Goal: Transaction & Acquisition: Purchase product/service

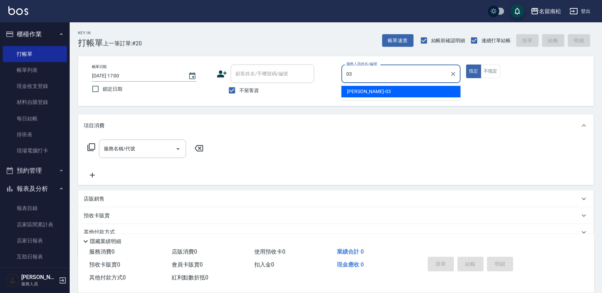
type input "[PERSON_NAME]-03"
type button "true"
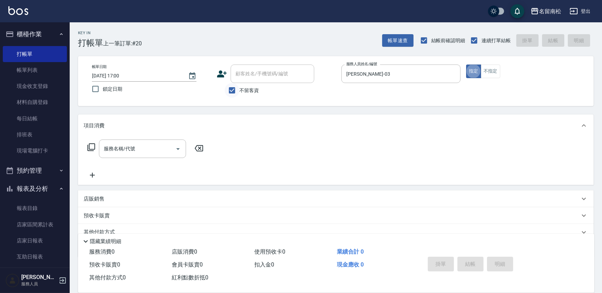
click at [228, 90] on input "不留客資" at bounding box center [232, 90] width 15 height 15
checkbox input "false"
click at [252, 76] on input "顧客姓名/手機號碼/編號" at bounding box center [267, 74] width 67 height 12
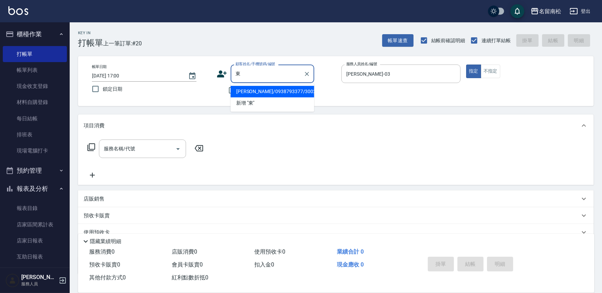
click at [261, 91] on li "[PERSON_NAME]/0938793377/3002" at bounding box center [273, 92] width 84 height 12
type input "[PERSON_NAME]/0938793377/3002"
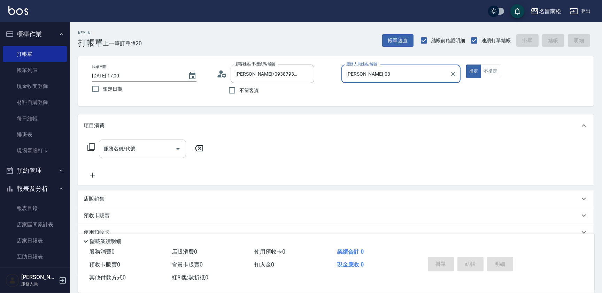
click at [137, 157] on div "服務名稱/代號" at bounding box center [142, 148] width 87 height 18
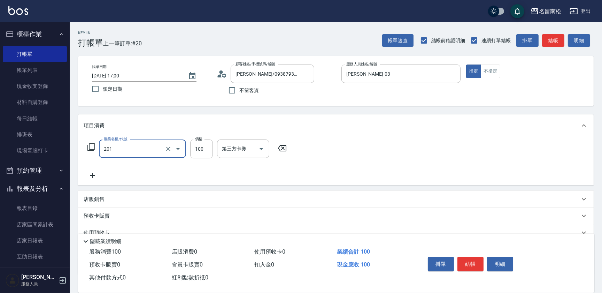
type input "洗髮[100](201)"
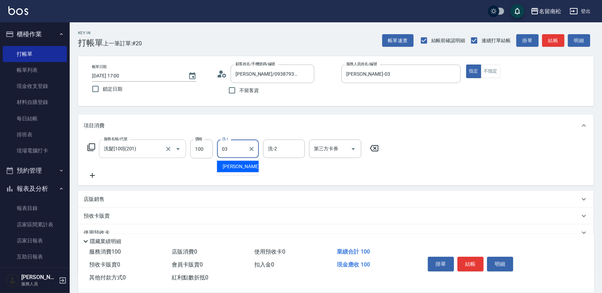
type input "[PERSON_NAME]-03"
click at [91, 177] on icon at bounding box center [92, 175] width 17 height 8
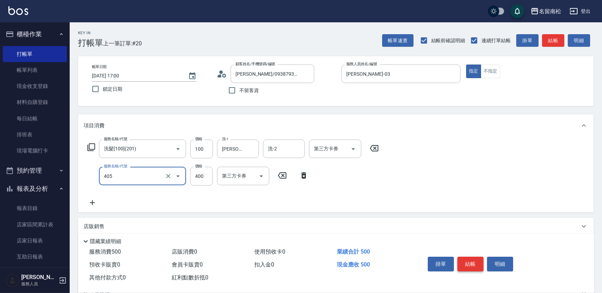
type input "剪髮(400)(405)"
click at [476, 264] on button "結帳" at bounding box center [471, 264] width 26 height 15
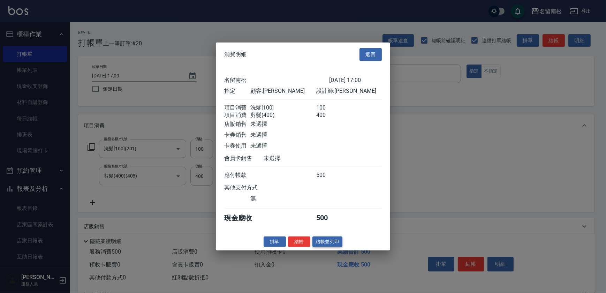
click at [325, 244] on button "結帳並列印" at bounding box center [327, 241] width 30 height 11
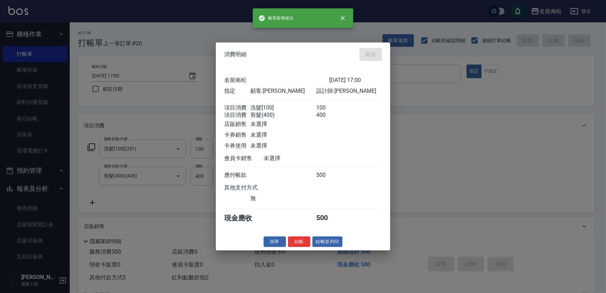
type input "[DATE] 18:43"
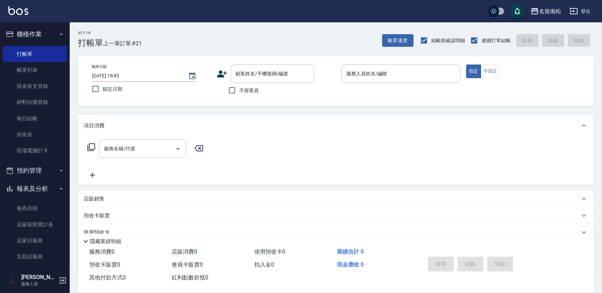
click at [373, 74] on input "服務人員姓名/編號" at bounding box center [401, 74] width 113 height 12
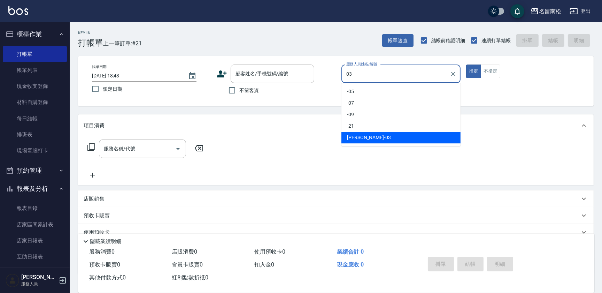
type input "[PERSON_NAME]-03"
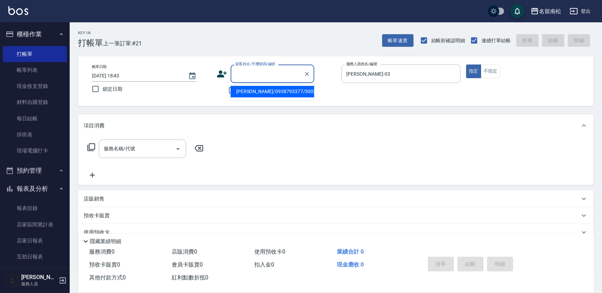
click at [255, 75] on input "顧客姓名/手機號碼/編號" at bounding box center [267, 74] width 67 height 12
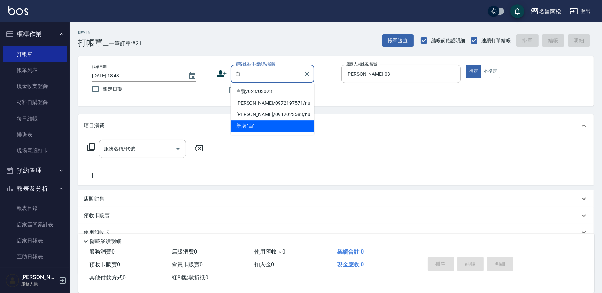
click at [268, 91] on li "白髮/023/03023" at bounding box center [273, 92] width 84 height 12
type input "白髮/023/03023"
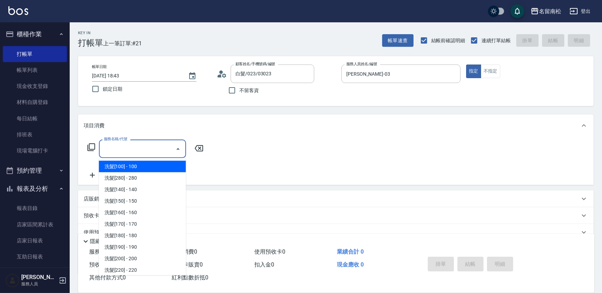
click at [138, 150] on input "服務名稱/代號" at bounding box center [137, 149] width 70 height 12
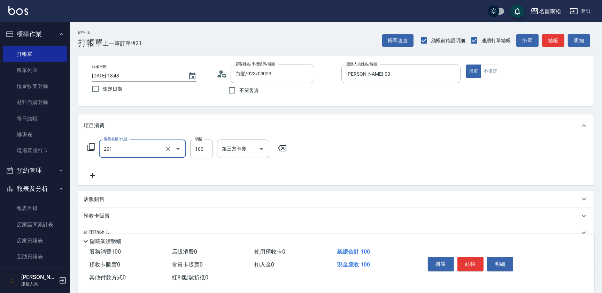
type input "洗髮[100](201)"
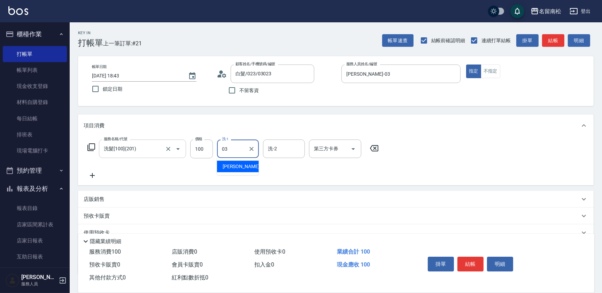
type input "[PERSON_NAME]-03"
click at [92, 178] on icon at bounding box center [92, 175] width 17 height 8
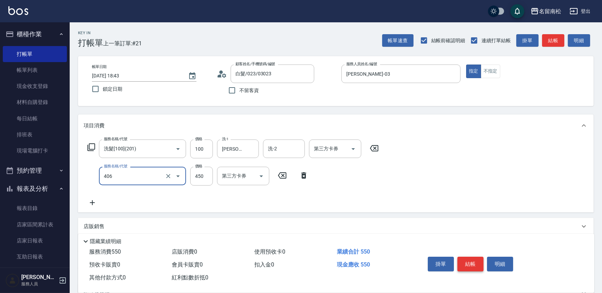
type input "剪髮(450)(406)"
click at [470, 263] on button "結帳" at bounding box center [471, 264] width 26 height 15
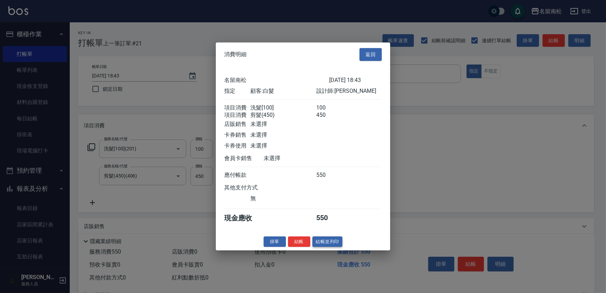
click at [329, 247] on button "結帳並列印" at bounding box center [327, 241] width 30 height 11
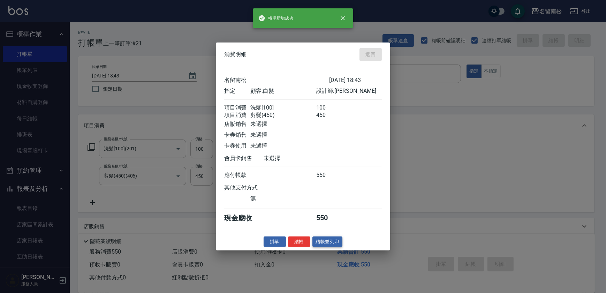
type input "[DATE] 18:44"
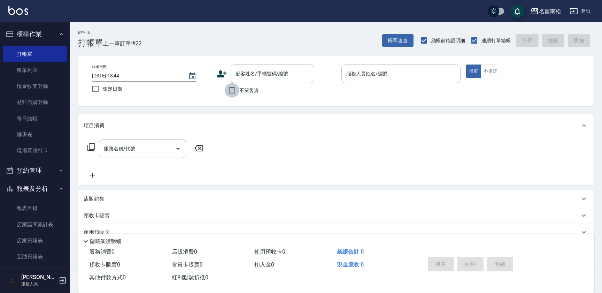
click at [233, 93] on input "不留客資" at bounding box center [232, 90] width 15 height 15
checkbox input "true"
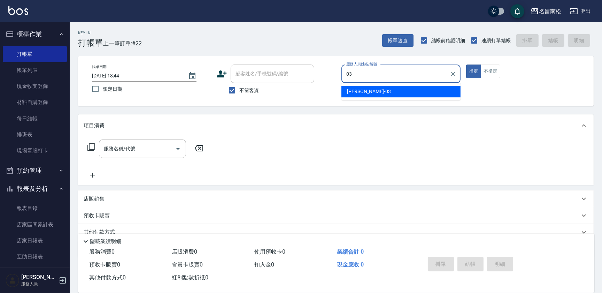
type input "[PERSON_NAME]-03"
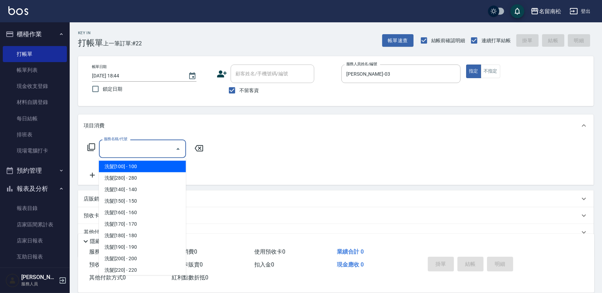
click at [143, 148] on input "服務名稱/代號" at bounding box center [137, 149] width 70 height 12
type input "20"
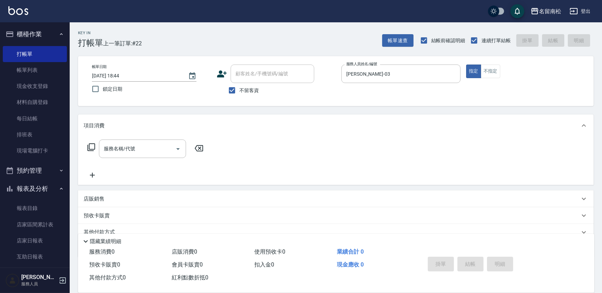
click at [553, 133] on div "項目消費" at bounding box center [336, 125] width 516 height 22
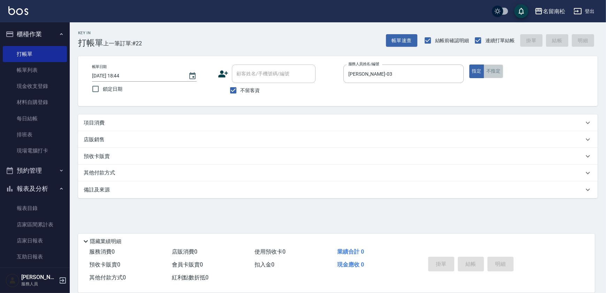
click at [499, 73] on button "不指定" at bounding box center [493, 71] width 20 height 14
click at [313, 127] on div "項目消費" at bounding box center [337, 122] width 519 height 17
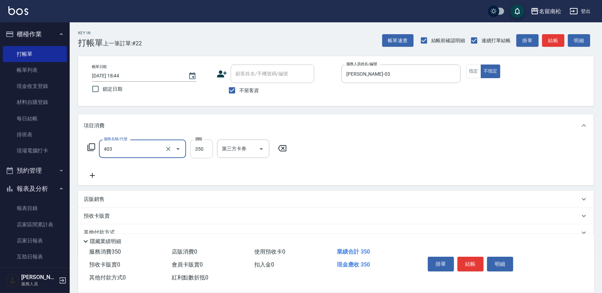
type input "剪髮(350)(403)"
click at [205, 150] on input "350" at bounding box center [201, 148] width 23 height 19
type input "380"
click at [474, 257] on button "結帳" at bounding box center [471, 264] width 26 height 15
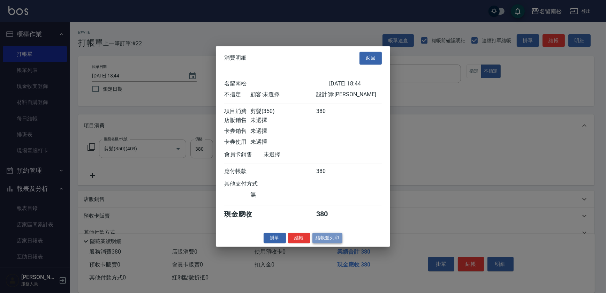
click at [338, 240] on button "結帳並列印" at bounding box center [327, 237] width 30 height 11
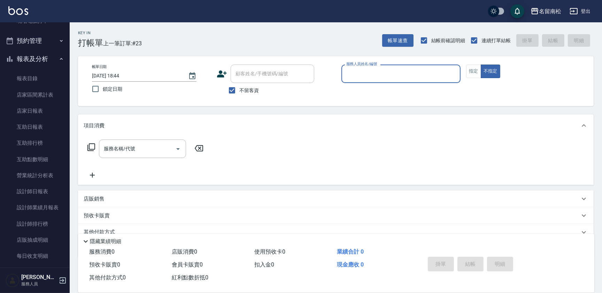
scroll to position [132, 0]
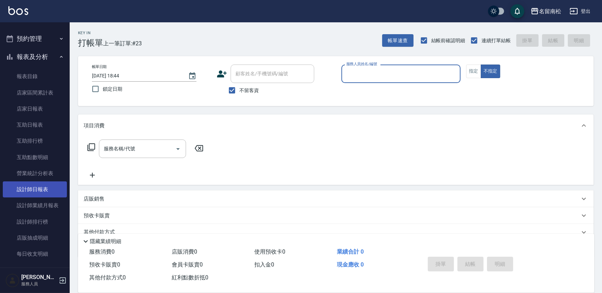
click at [51, 185] on link "設計師日報表" at bounding box center [35, 189] width 64 height 16
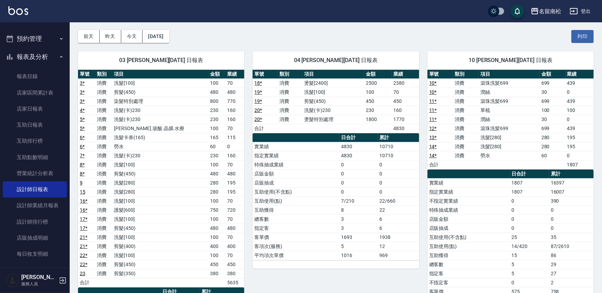
scroll to position [28, 0]
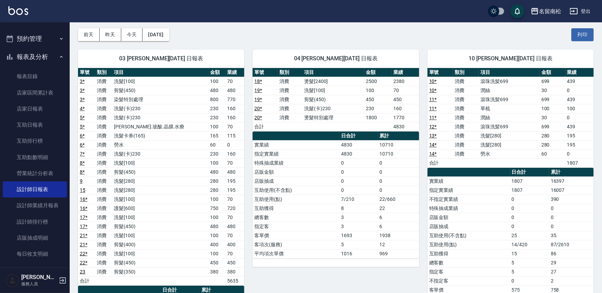
click at [47, 37] on button "預約管理" at bounding box center [35, 39] width 64 height 18
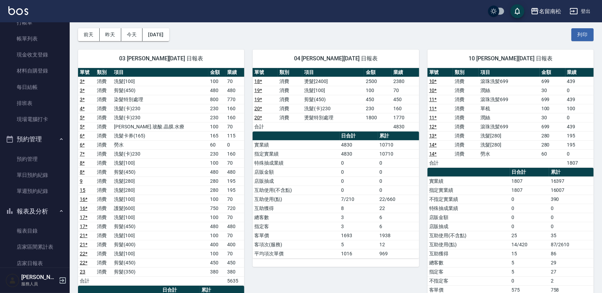
scroll to position [0, 0]
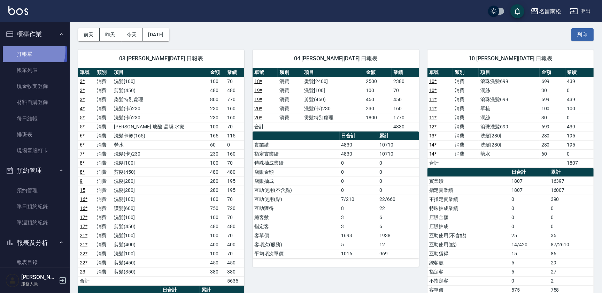
click at [25, 50] on link "打帳單" at bounding box center [35, 54] width 64 height 16
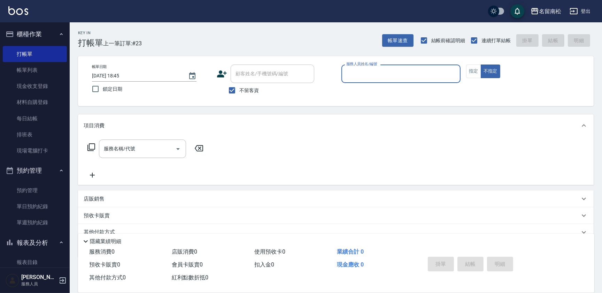
scroll to position [123, 0]
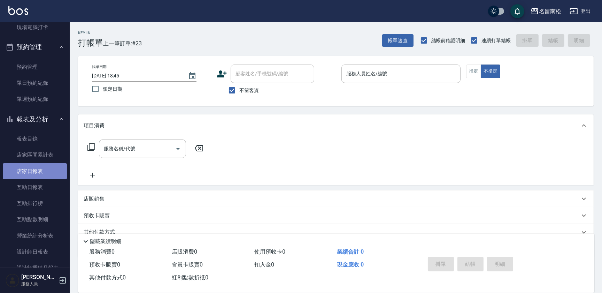
click at [44, 167] on link "店家日報表" at bounding box center [35, 171] width 64 height 16
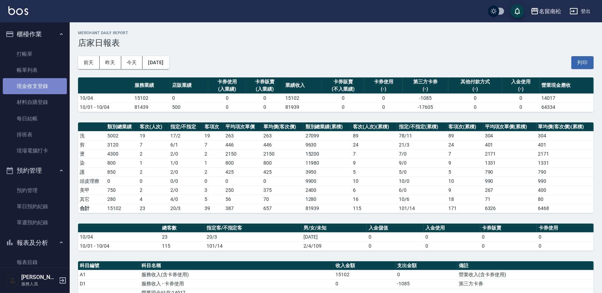
click at [37, 90] on link "現金收支登錄" at bounding box center [35, 86] width 64 height 16
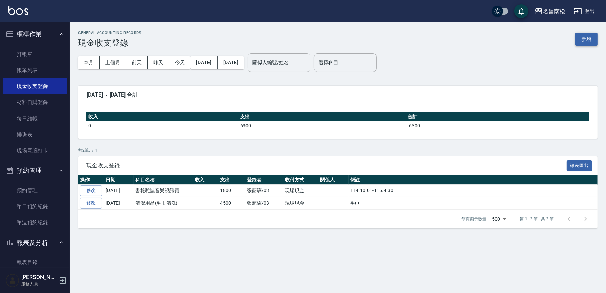
click at [592, 36] on button "新增" at bounding box center [586, 39] width 22 height 13
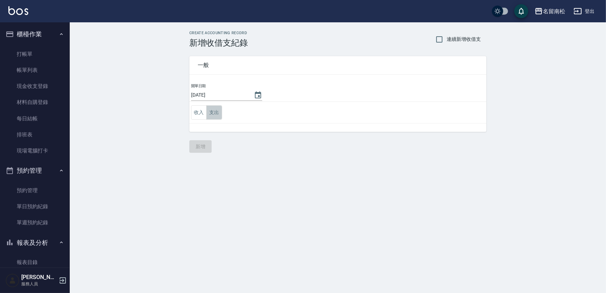
click at [215, 112] on button "支出" at bounding box center [214, 112] width 16 height 14
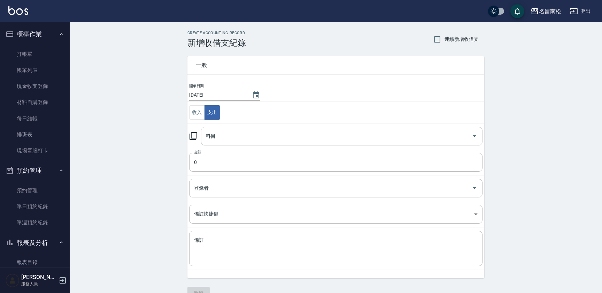
click at [220, 133] on input "科目" at bounding box center [336, 136] width 265 height 12
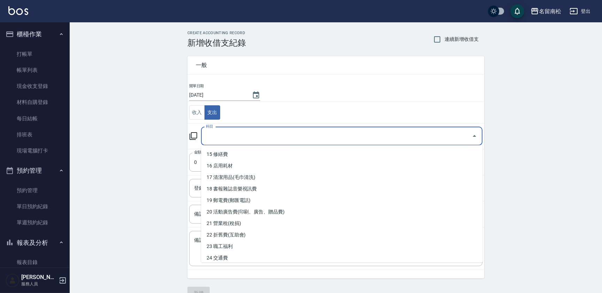
scroll to position [181, 0]
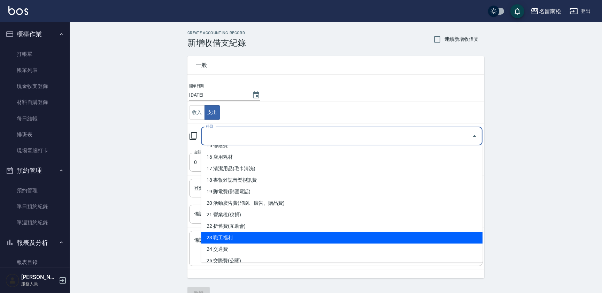
click at [278, 235] on li "23 職工福利" at bounding box center [342, 238] width 282 height 12
type input "23 職工福利"
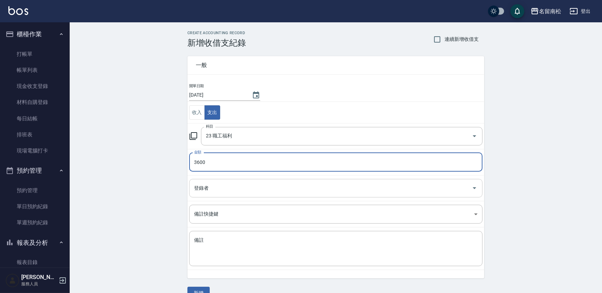
type input "3600"
click at [303, 190] on input "登錄者" at bounding box center [330, 188] width 277 height 12
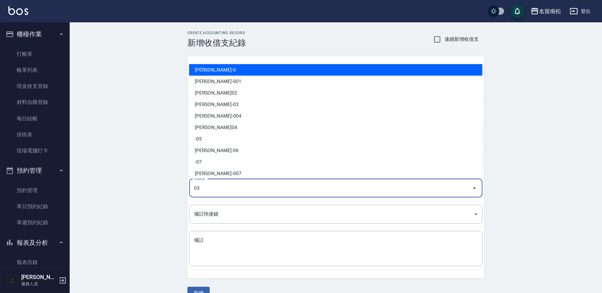
type input "[PERSON_NAME]-03"
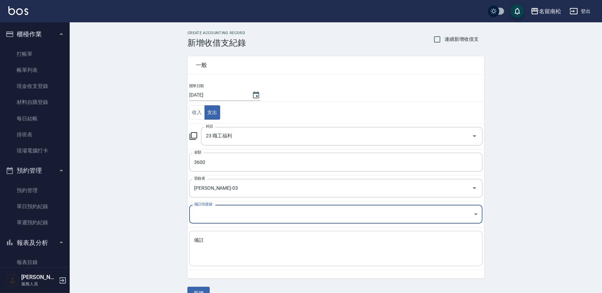
click at [278, 242] on textarea "備註" at bounding box center [336, 249] width 284 height 24
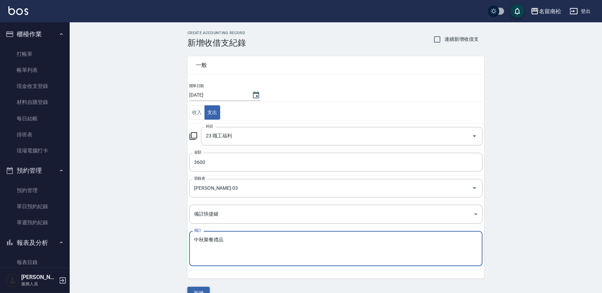
type textarea "中秋聚餐禮品"
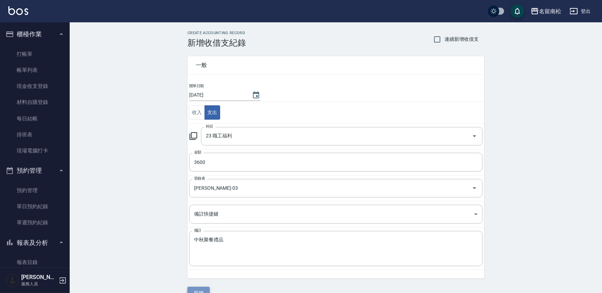
click at [199, 289] on button "新增" at bounding box center [199, 292] width 22 height 13
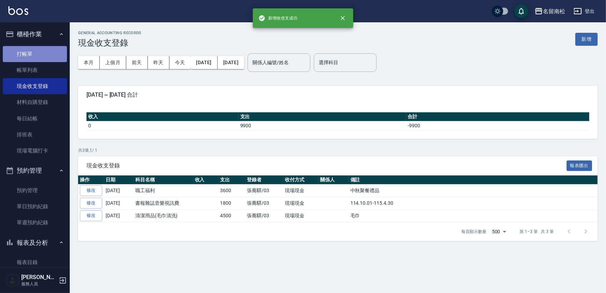
click at [44, 56] on link "打帳單" at bounding box center [35, 54] width 64 height 16
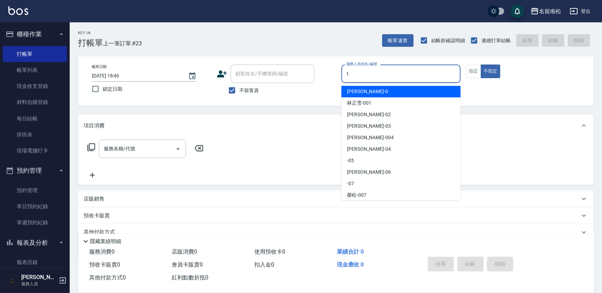
click at [377, 75] on input "1" at bounding box center [401, 74] width 113 height 12
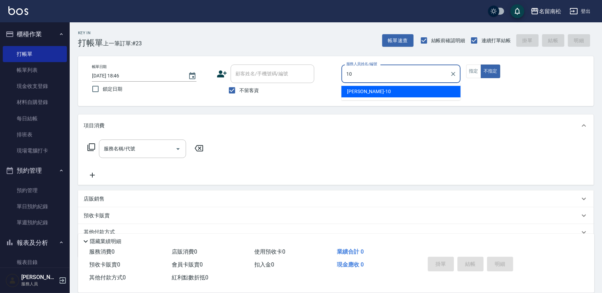
click at [376, 89] on div "[PERSON_NAME]-10" at bounding box center [401, 92] width 119 height 12
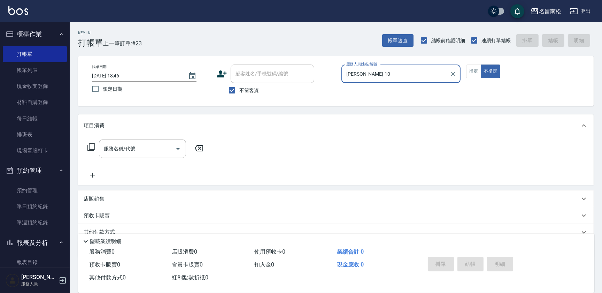
type input "[PERSON_NAME]-10"
click at [462, 77] on div "帳單日期 [DATE] 18:46 鎖定日期 顧客姓名/手機號碼/編號 顧客姓名/手機號碼/編號 不留客資 服務人員姓名/編號 [PERSON_NAME]-1…" at bounding box center [335, 80] width 499 height 33
click at [476, 70] on button "指定" at bounding box center [473, 71] width 15 height 14
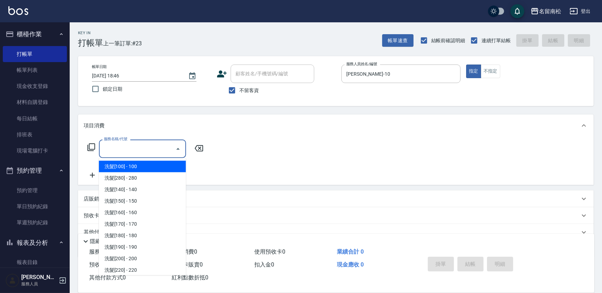
click at [165, 147] on input "服務名稱/代號" at bounding box center [137, 149] width 70 height 12
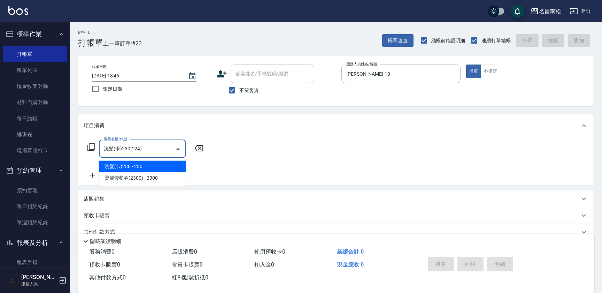
type input "洗髮(卡)230(224)"
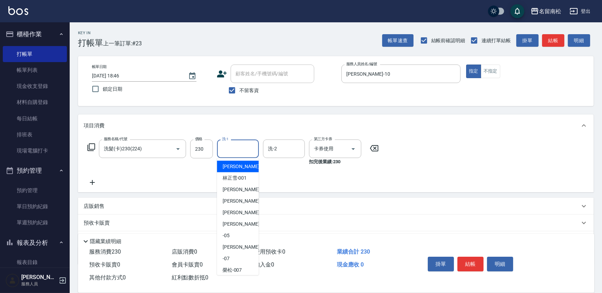
click at [240, 153] on input "洗-1" at bounding box center [238, 149] width 36 height 12
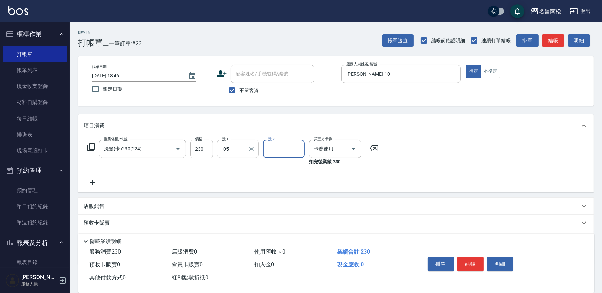
click at [240, 144] on input "-05" at bounding box center [232, 149] width 25 height 12
type input "-"
type input "[PERSON_NAME]-03"
click at [474, 258] on button "結帳" at bounding box center [471, 264] width 26 height 15
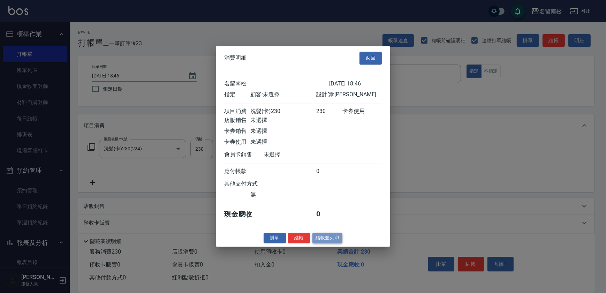
click at [333, 236] on button "結帳並列印" at bounding box center [327, 237] width 30 height 11
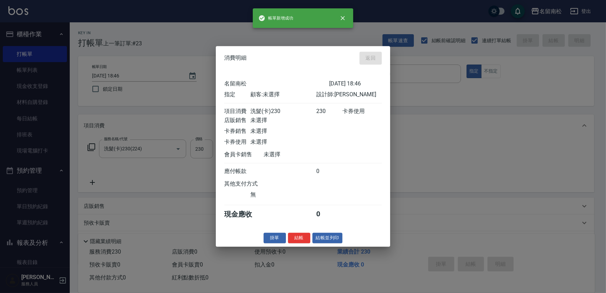
type input "[DATE] 19:03"
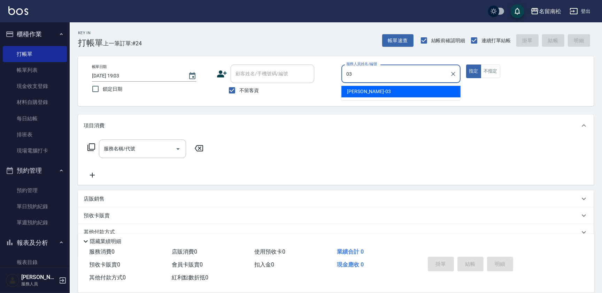
type input "[PERSON_NAME]-03"
type button "true"
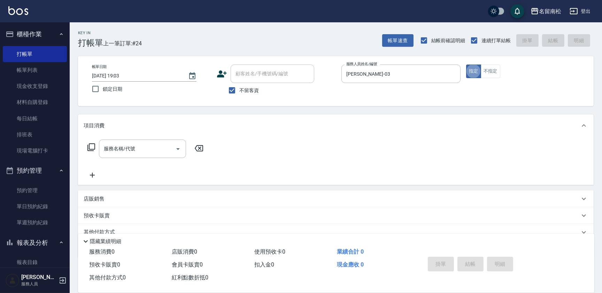
click at [91, 146] on icon at bounding box center [91, 147] width 8 height 8
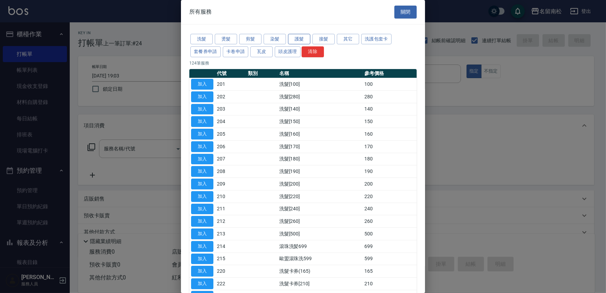
click at [296, 41] on button "護髮" at bounding box center [299, 39] width 22 height 11
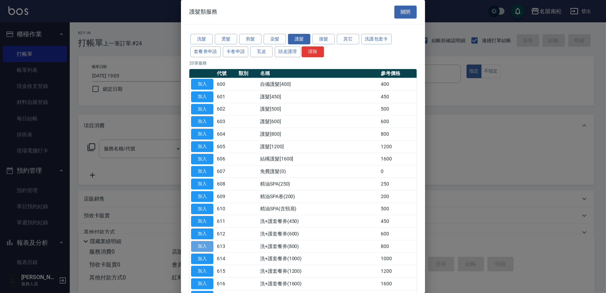
click at [206, 245] on button "加入" at bounding box center [202, 246] width 22 height 11
type input "洗+護套餐券(800)(613)"
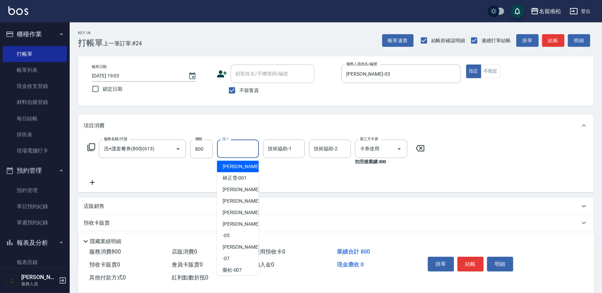
click at [239, 149] on input "洗-1" at bounding box center [238, 149] width 36 height 12
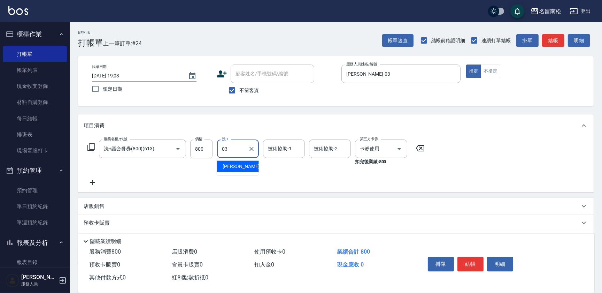
type input "[PERSON_NAME]-03"
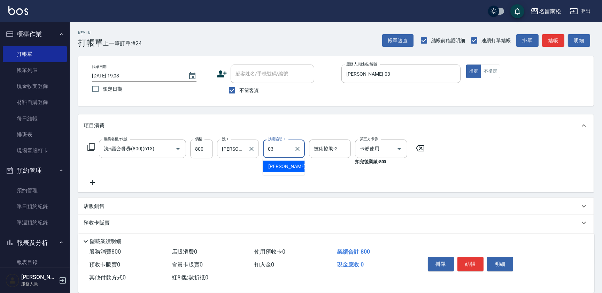
type input "[PERSON_NAME]-03"
click at [475, 257] on button "結帳" at bounding box center [471, 264] width 26 height 15
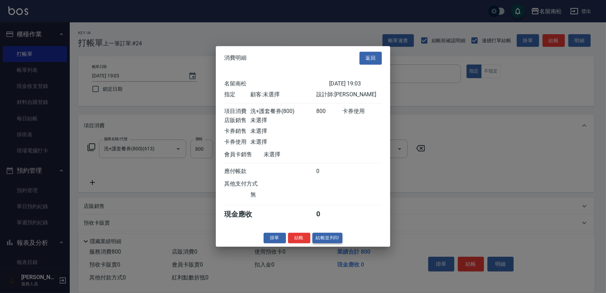
click at [323, 239] on button "結帳並列印" at bounding box center [327, 237] width 30 height 11
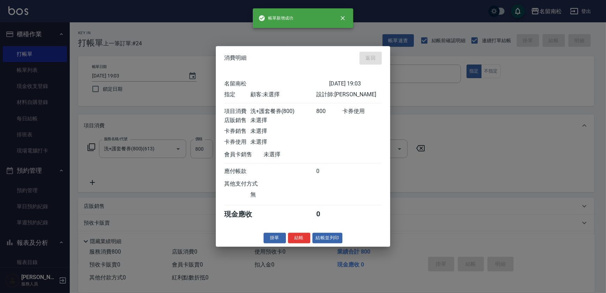
type input "[DATE] 19:10"
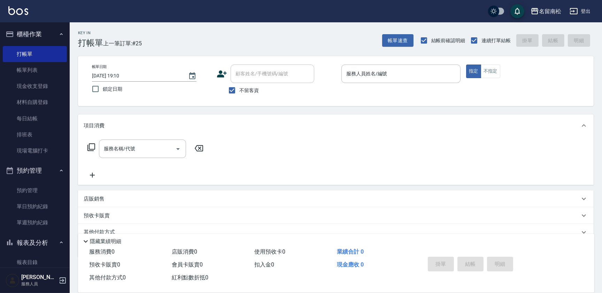
click at [357, 89] on p at bounding box center [401, 86] width 119 height 7
click at [359, 79] on input "服務人員姓名/編號" at bounding box center [401, 74] width 113 height 12
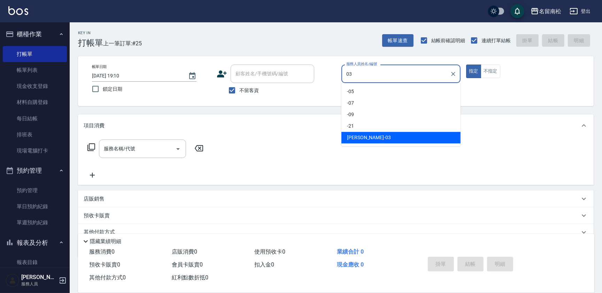
type input "[PERSON_NAME]-03"
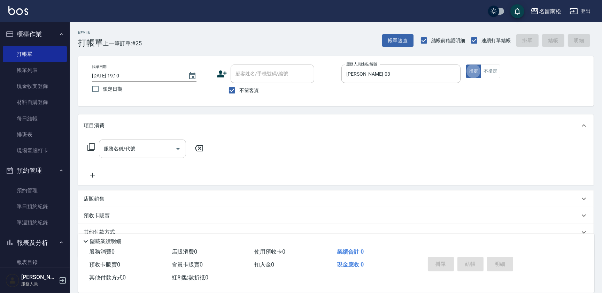
click at [125, 150] on input "服務名稱/代號" at bounding box center [137, 149] width 70 height 12
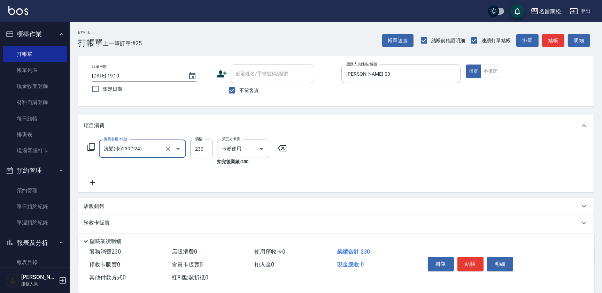
type input "洗髮(卡)230(224)"
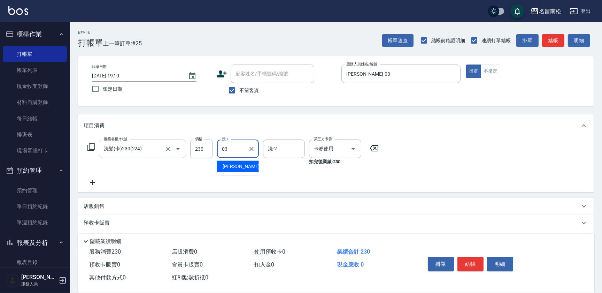
type input "[PERSON_NAME]-03"
click at [467, 258] on button "結帳" at bounding box center [471, 264] width 26 height 15
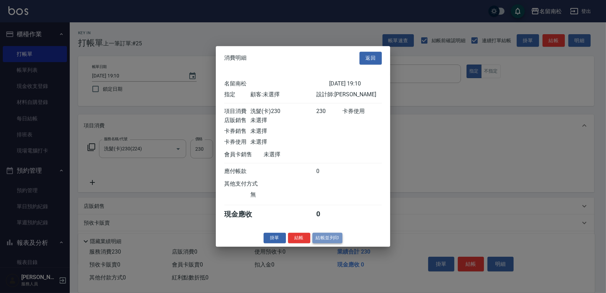
click at [324, 243] on button "結帳並列印" at bounding box center [327, 237] width 30 height 11
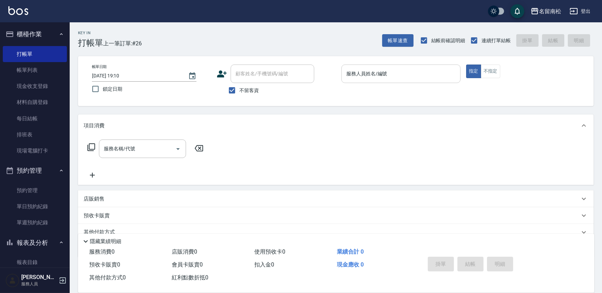
click at [420, 68] on input "服務人員姓名/編號" at bounding box center [401, 74] width 113 height 12
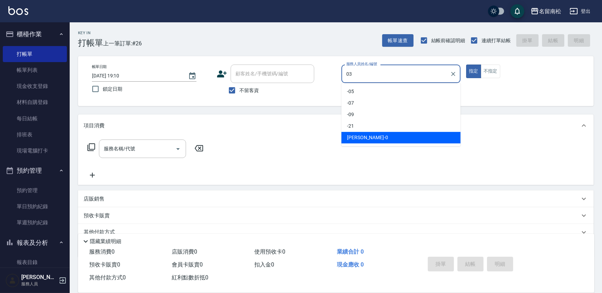
type input "[PERSON_NAME]-03"
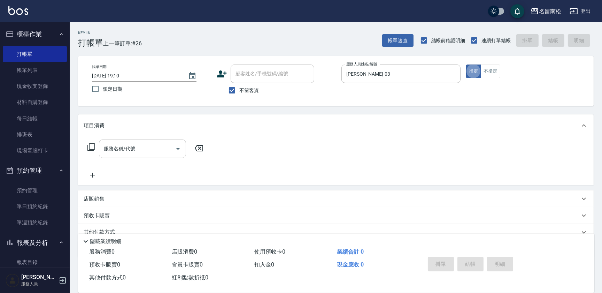
click at [114, 140] on div "服務名稱/代號" at bounding box center [142, 148] width 87 height 18
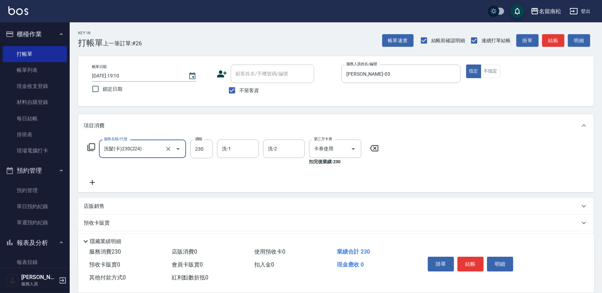
type input "洗髮(卡)230(224)"
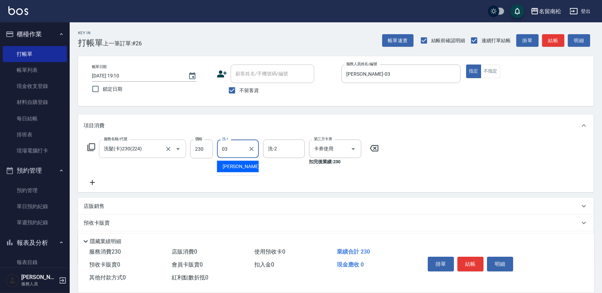
type input "[PERSON_NAME]-03"
drag, startPoint x: 476, startPoint y: 254, endPoint x: 471, endPoint y: 256, distance: 5.3
click at [474, 256] on div "掛單 結帳 明細" at bounding box center [470, 265] width 91 height 22
click at [468, 257] on button "結帳" at bounding box center [471, 264] width 26 height 15
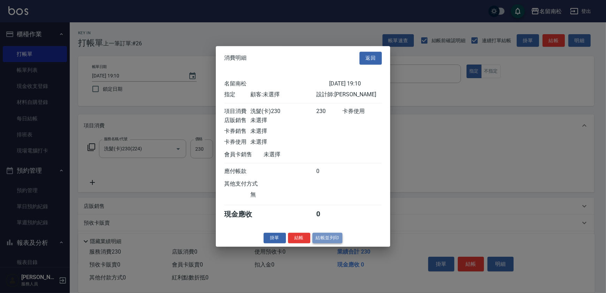
click at [334, 240] on button "結帳並列印" at bounding box center [327, 237] width 30 height 11
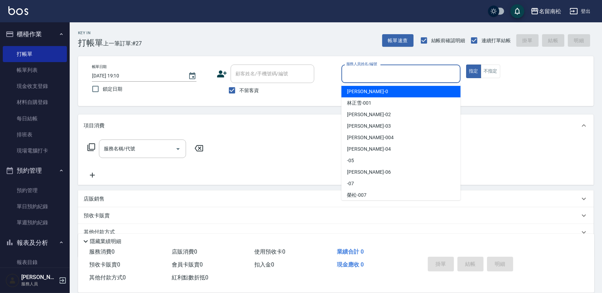
drag, startPoint x: 375, startPoint y: 77, endPoint x: 362, endPoint y: 87, distance: 16.2
click at [375, 77] on input "服務人員姓名/編號" at bounding box center [401, 74] width 113 height 12
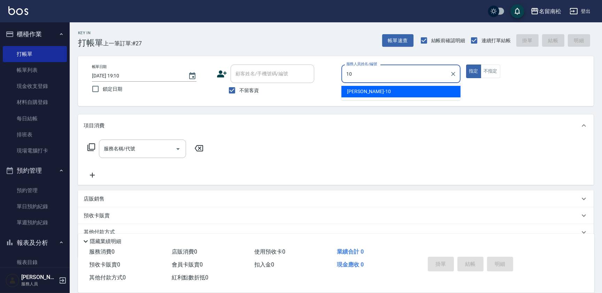
click at [361, 90] on span "[PERSON_NAME]-10" at bounding box center [369, 91] width 44 height 7
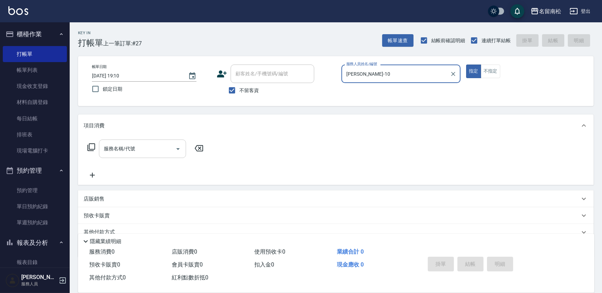
type input "[PERSON_NAME]-10"
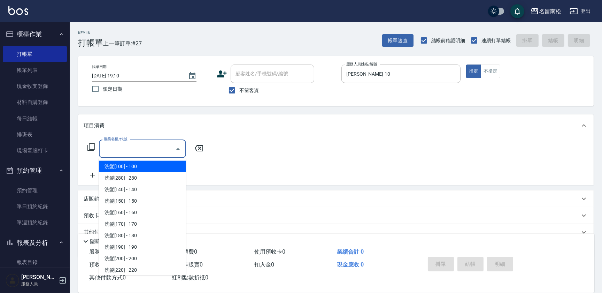
click at [156, 144] on input "服務名稱/代號" at bounding box center [137, 149] width 70 height 12
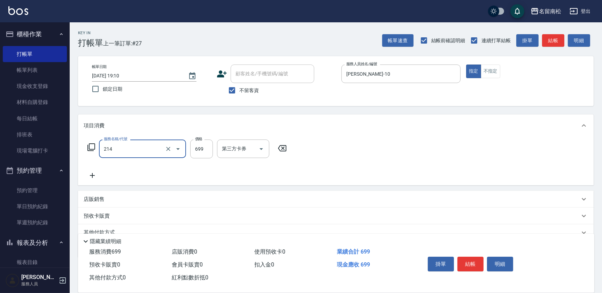
type input "滾珠洗髪699(214)"
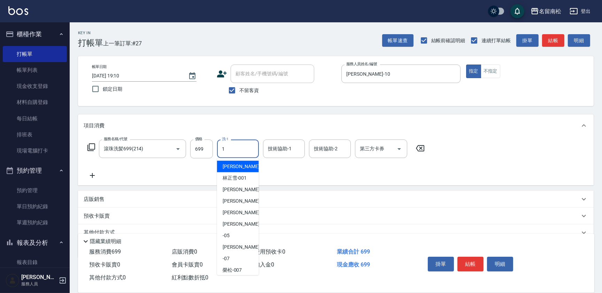
click at [240, 153] on input "1" at bounding box center [238, 149] width 36 height 12
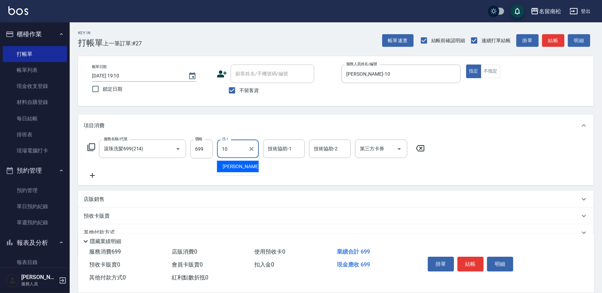
drag, startPoint x: 227, startPoint y: 170, endPoint x: 259, endPoint y: 152, distance: 36.5
click at [228, 170] on div "[PERSON_NAME]-10" at bounding box center [238, 167] width 42 height 12
type input "[PERSON_NAME]-10"
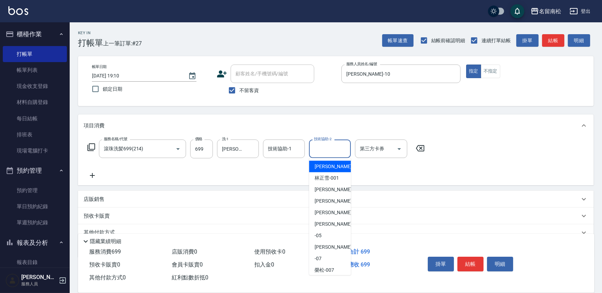
click at [326, 146] on input "技術協助-2" at bounding box center [330, 149] width 36 height 12
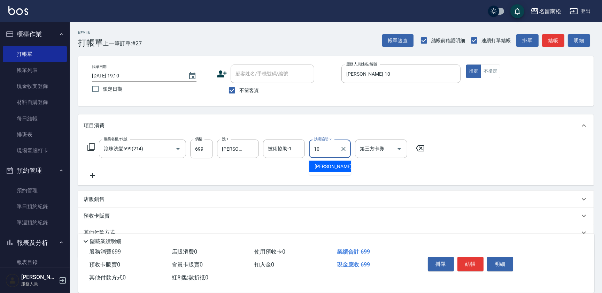
click at [321, 164] on span "[PERSON_NAME]-10" at bounding box center [337, 166] width 44 height 7
type input "[PERSON_NAME]-10"
click at [466, 264] on button "結帳" at bounding box center [471, 264] width 26 height 15
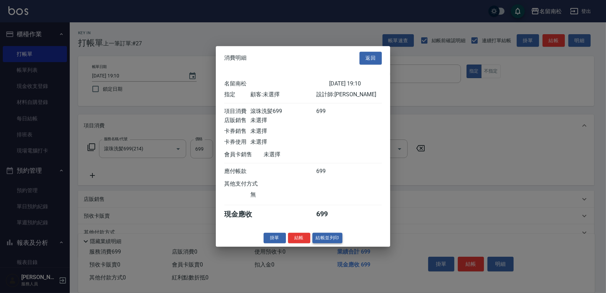
click at [327, 241] on button "結帳並列印" at bounding box center [327, 237] width 30 height 11
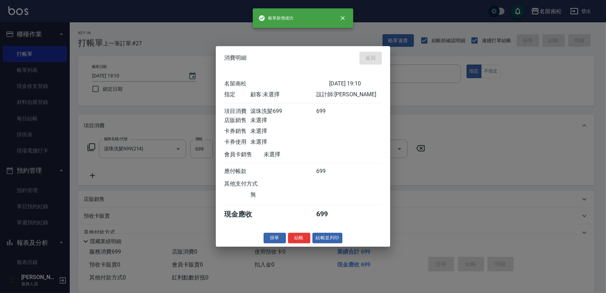
type input "[DATE] 19:27"
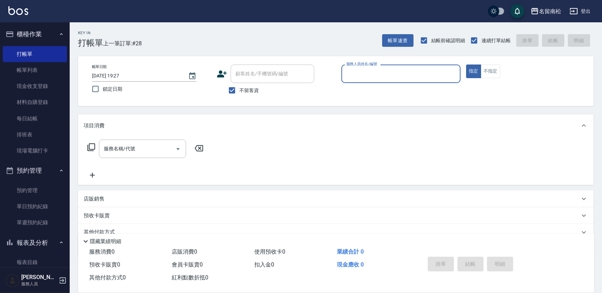
click at [384, 71] on div "服務人員姓名/編號 服務人員姓名/編號" at bounding box center [401, 73] width 119 height 18
type input "0"
click at [369, 89] on div "[PERSON_NAME]-10" at bounding box center [401, 92] width 119 height 12
type input "[PERSON_NAME]-10"
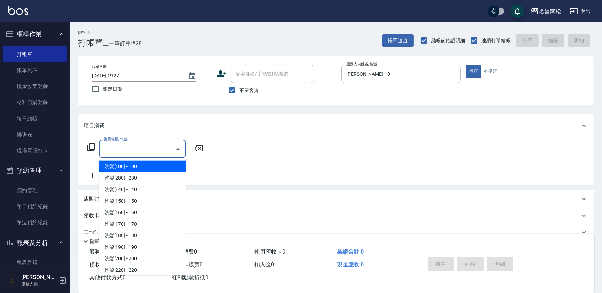
click at [160, 150] on input "服務名稱/代號" at bounding box center [137, 149] width 70 height 12
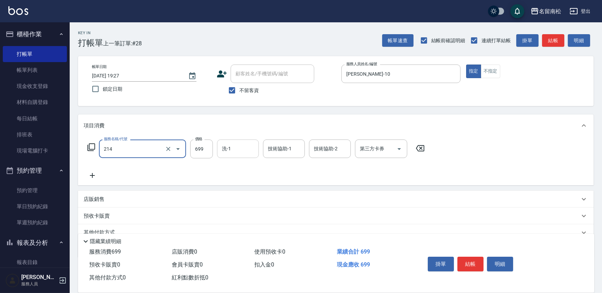
type input "滾珠洗髪699(214)"
click at [235, 146] on input "洗-1" at bounding box center [238, 149] width 36 height 12
click at [245, 154] on input "洗-1" at bounding box center [238, 149] width 36 height 12
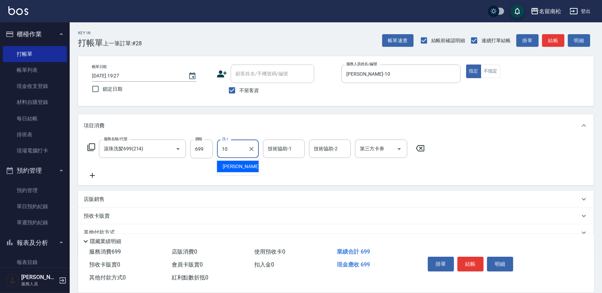
click at [251, 167] on div "[PERSON_NAME]-10" at bounding box center [238, 167] width 42 height 12
type input "[PERSON_NAME]-10"
click at [320, 150] on input "技術協助-2" at bounding box center [330, 149] width 36 height 12
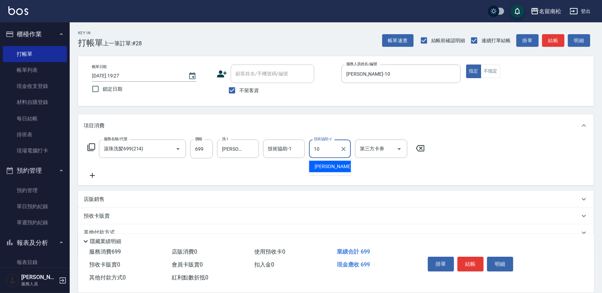
click at [315, 163] on span "[PERSON_NAME]-10" at bounding box center [337, 166] width 44 height 7
type input "[PERSON_NAME]-10"
click at [208, 142] on input "699" at bounding box center [201, 148] width 23 height 19
click at [206, 149] on input "699" at bounding box center [201, 148] width 23 height 19
click at [199, 146] on input "7700" at bounding box center [201, 148] width 23 height 19
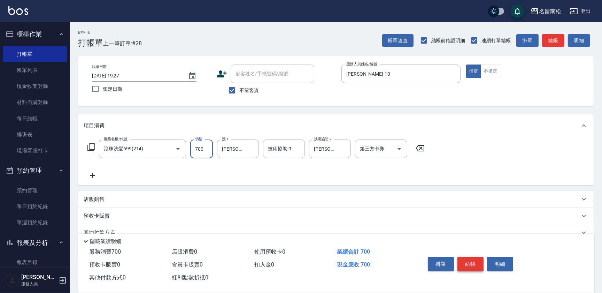
type input "700"
click at [469, 260] on button "結帳" at bounding box center [471, 264] width 26 height 15
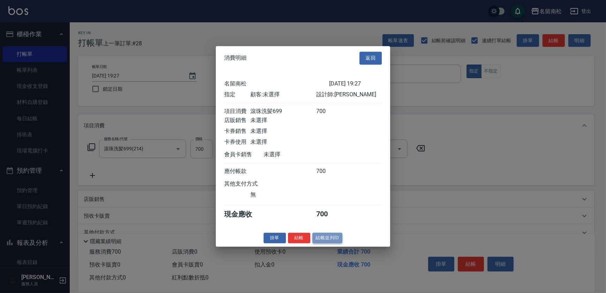
click at [327, 240] on button "結帳並列印" at bounding box center [327, 237] width 30 height 11
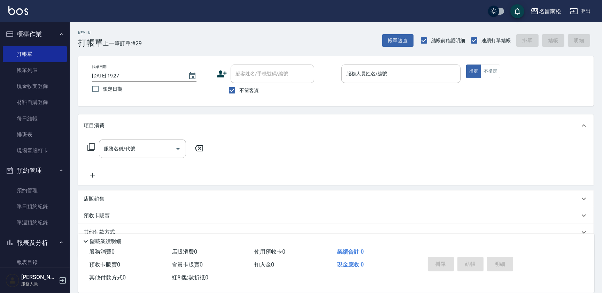
drag, startPoint x: 35, startPoint y: 73, endPoint x: 259, endPoint y: 108, distance: 226.5
click at [35, 73] on link "帳單列表" at bounding box center [35, 70] width 64 height 16
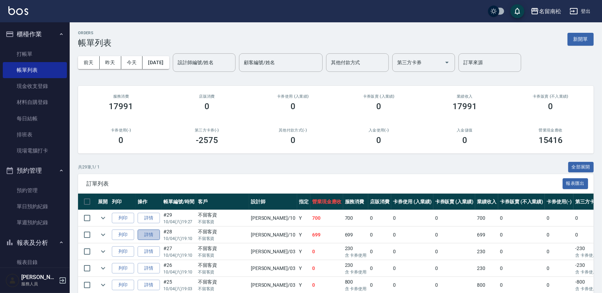
click at [146, 234] on link "詳情" at bounding box center [149, 234] width 22 height 11
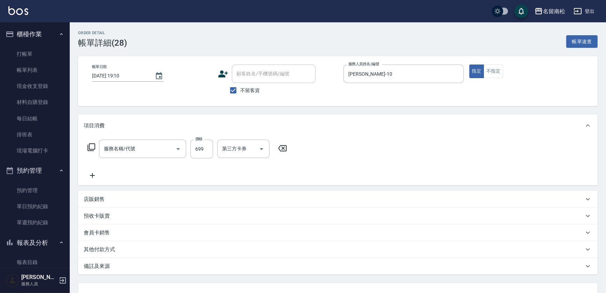
type input "[DATE] 19:10"
checkbox input "true"
type input "[PERSON_NAME]-10"
type input "滾珠洗髪699(214)"
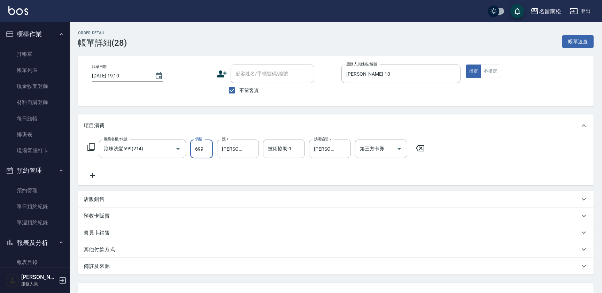
click at [204, 146] on input "699" at bounding box center [201, 148] width 23 height 19
click at [198, 148] on input "7700" at bounding box center [201, 148] width 23 height 19
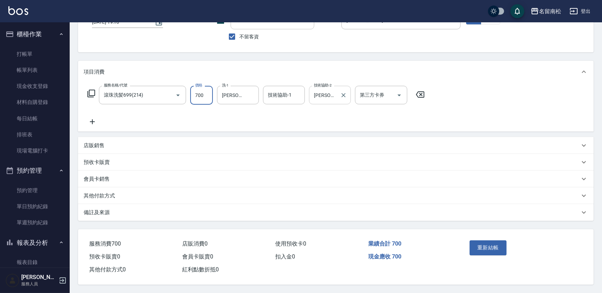
scroll to position [55, 0]
type input "700"
click at [486, 245] on button "重新結帳" at bounding box center [488, 247] width 37 height 15
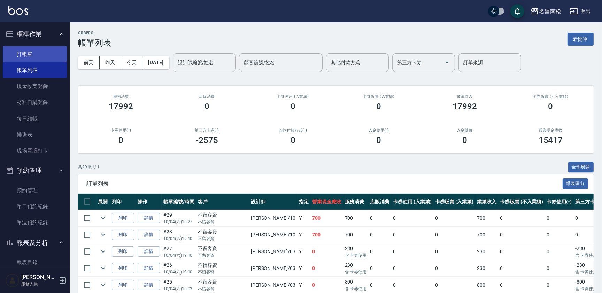
click at [28, 53] on link "打帳單" at bounding box center [35, 54] width 64 height 16
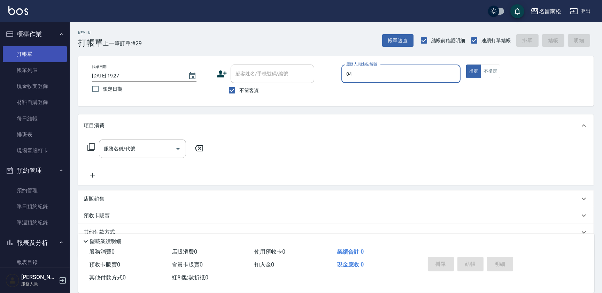
type input "04"
type button "true"
type input "[PERSON_NAME]04"
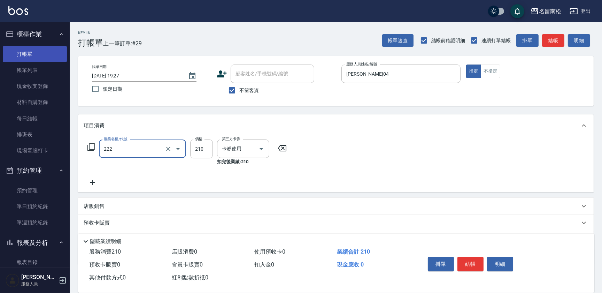
type input "洗髮卡券[210](222)"
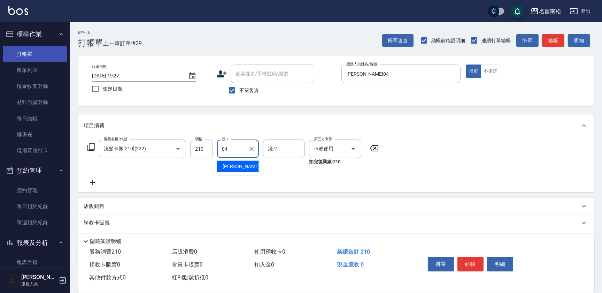
type input "[PERSON_NAME]04"
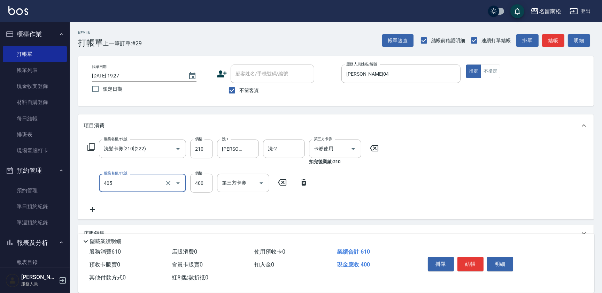
type input "剪髮(400)(405)"
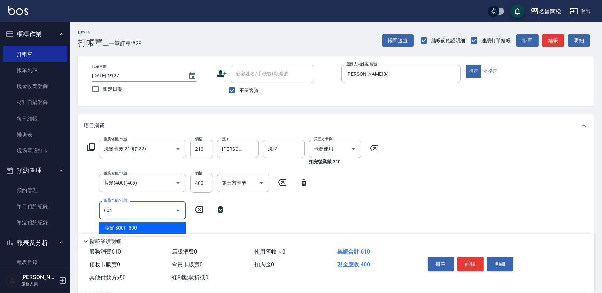
type input "護髮[800](604)"
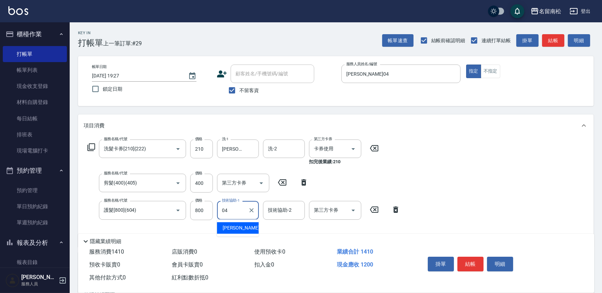
type input "[PERSON_NAME]04"
click at [464, 259] on button "結帳" at bounding box center [471, 264] width 26 height 15
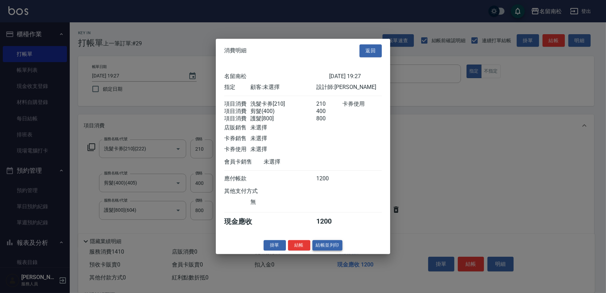
click at [327, 251] on button "結帳並列印" at bounding box center [327, 245] width 30 height 11
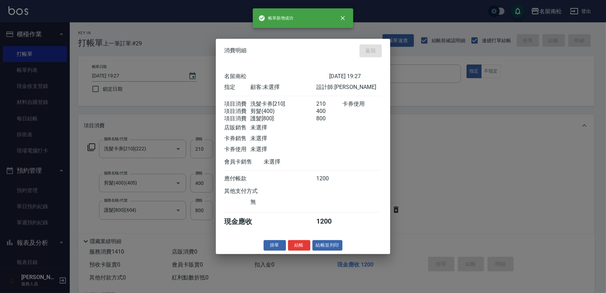
type input "[DATE] 19:32"
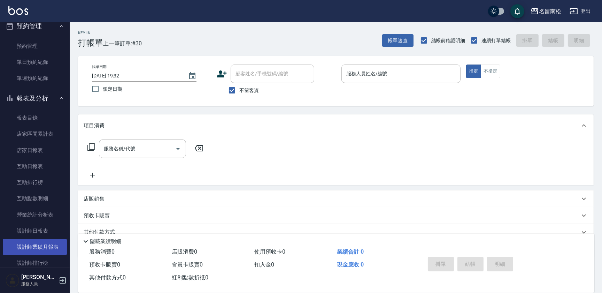
scroll to position [158, 0]
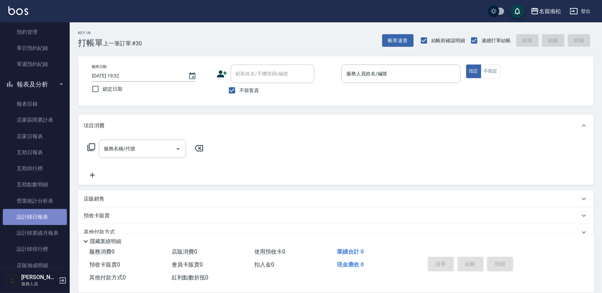
click at [51, 218] on link "設計師日報表" at bounding box center [35, 217] width 64 height 16
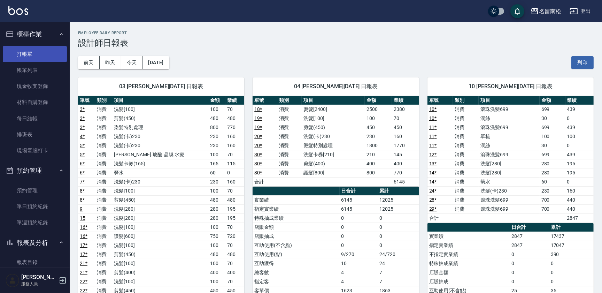
drag, startPoint x: 46, startPoint y: 48, endPoint x: 55, endPoint y: 45, distance: 9.7
click at [46, 48] on link "打帳單" at bounding box center [35, 54] width 64 height 16
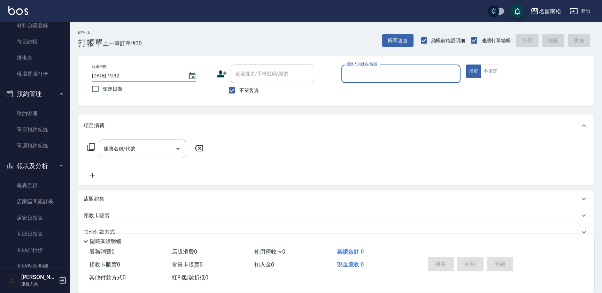
scroll to position [112, 0]
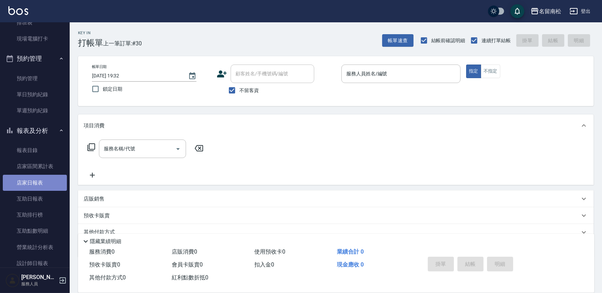
click at [45, 181] on link "店家日報表" at bounding box center [35, 183] width 64 height 16
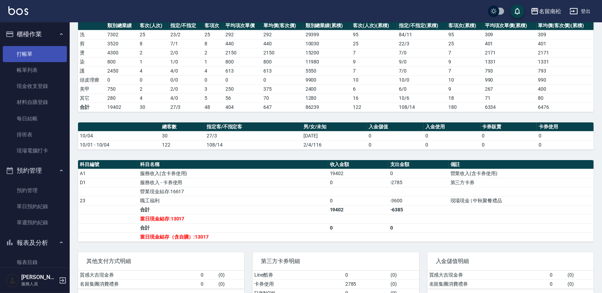
click at [40, 48] on link "打帳單" at bounding box center [35, 54] width 64 height 16
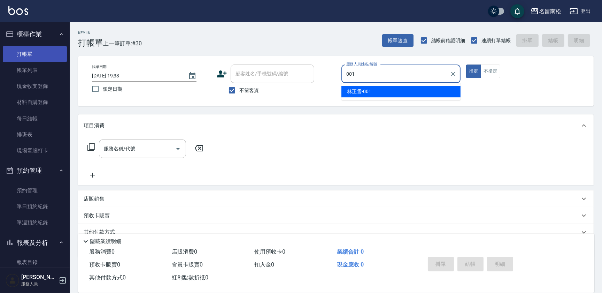
type input "[PERSON_NAME]-001"
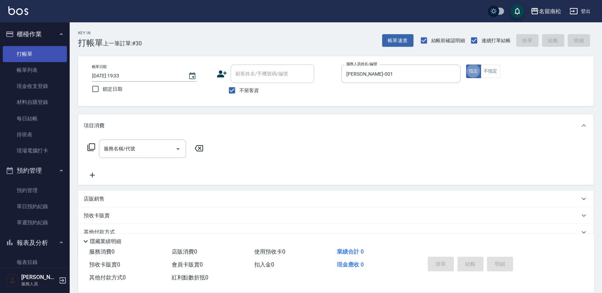
type button "true"
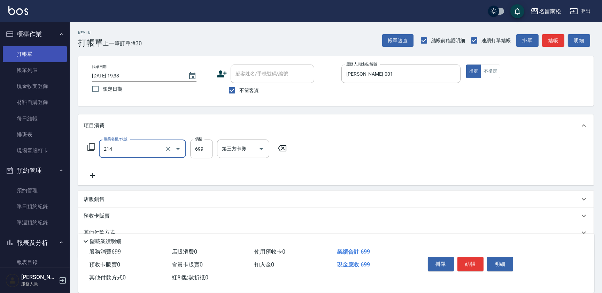
type input "滾珠洗髪699(214)"
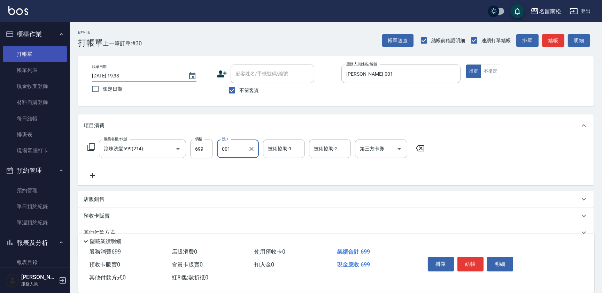
type input "[PERSON_NAME]-001"
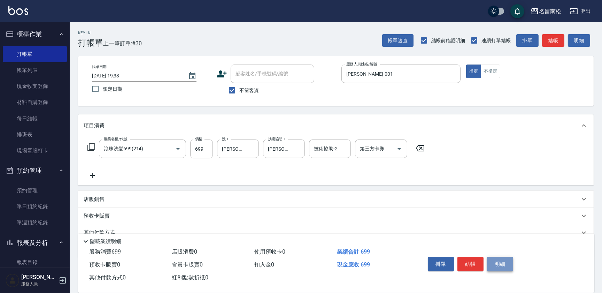
click at [504, 262] on button "明細" at bounding box center [500, 264] width 26 height 15
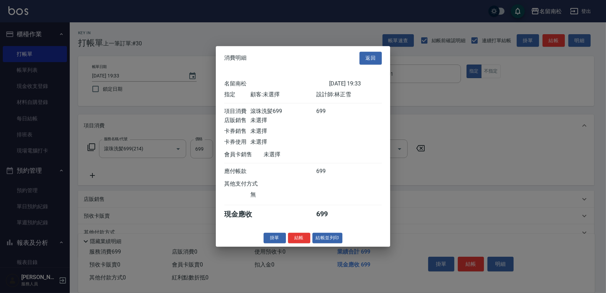
click at [321, 241] on button "結帳並列印" at bounding box center [327, 237] width 30 height 11
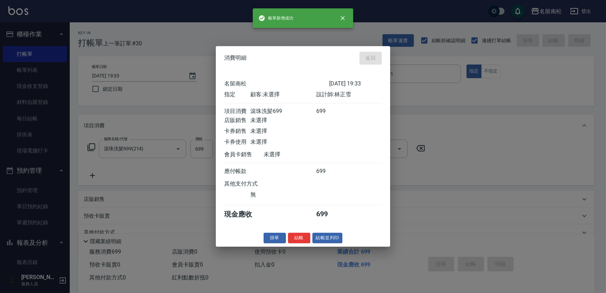
type input "[DATE] 19:41"
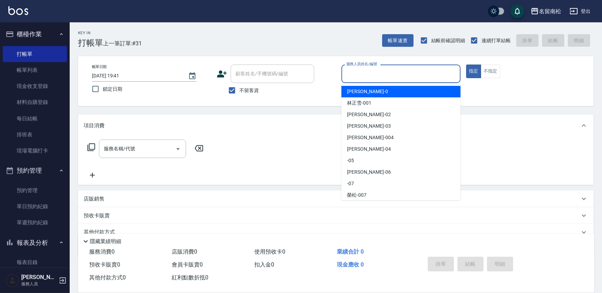
click at [422, 74] on input "服務人員姓名/編號" at bounding box center [401, 74] width 113 height 12
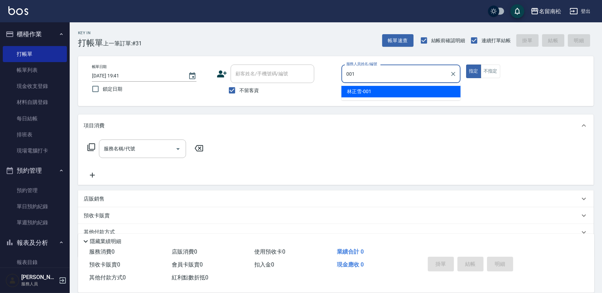
type input "[PERSON_NAME]-001"
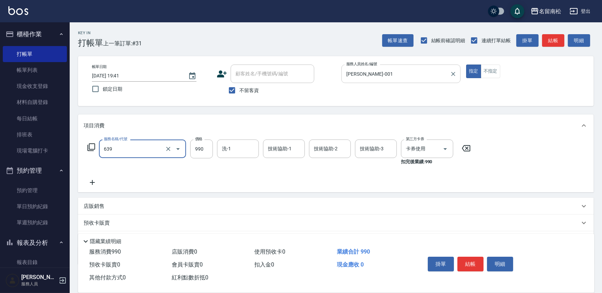
type input "(芙)蘆薈髮膜套卡(自材)(639)"
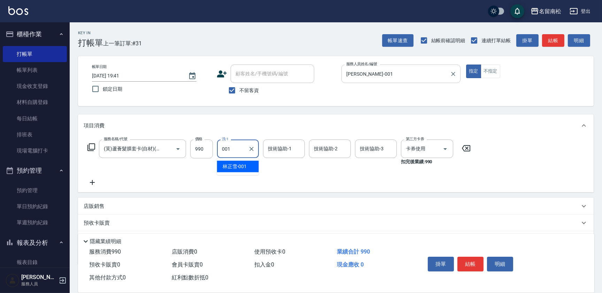
type input "[PERSON_NAME]-001"
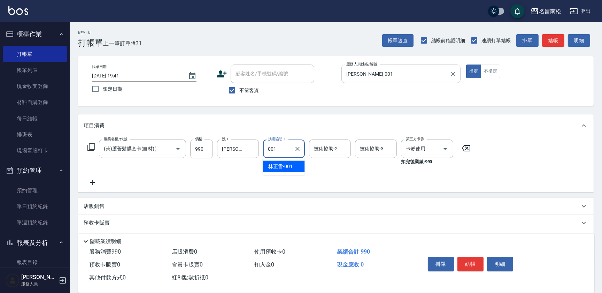
type input "[PERSON_NAME]-001"
click at [504, 262] on button "明細" at bounding box center [500, 264] width 26 height 15
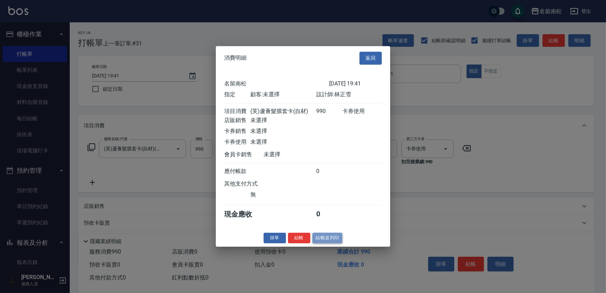
click at [324, 243] on button "結帳並列印" at bounding box center [327, 237] width 30 height 11
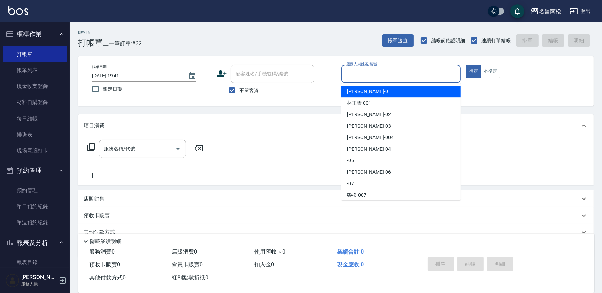
click at [430, 74] on input "服務人員姓名/編號" at bounding box center [401, 74] width 113 height 12
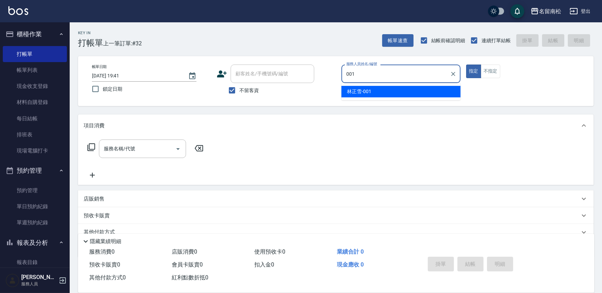
type input "[PERSON_NAME]-001"
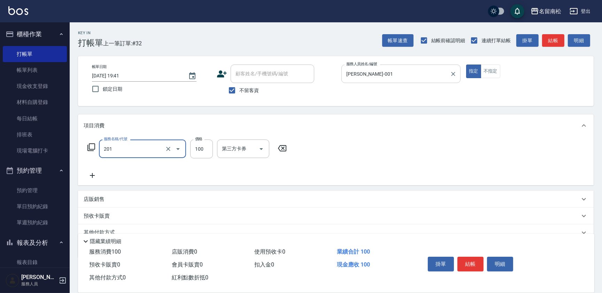
type input "洗髮[100](201)"
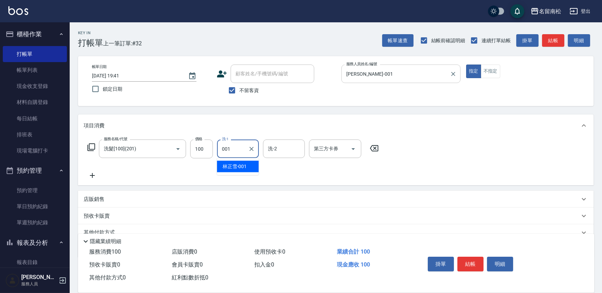
type input "[PERSON_NAME]-001"
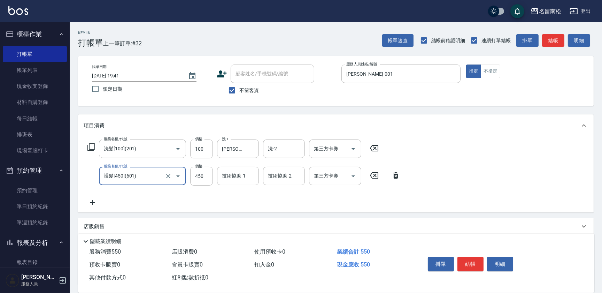
click at [46, 171] on div "名留南松 登出 櫃檯作業 打帳單 帳單列表 現金收支登錄 材料自購登錄 每日結帳 排班表 現場電腦打卡 預約管理 預約管理 單日預約紀錄 單週預約紀錄 報表及…" at bounding box center [301, 175] width 602 height 350
type input "護髮[500](602)"
type input "750"
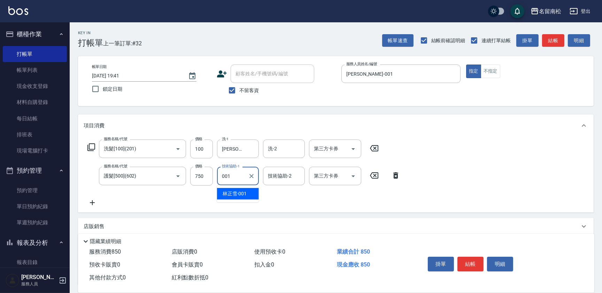
type input "[PERSON_NAME]-001"
drag, startPoint x: 502, startPoint y: 261, endPoint x: 500, endPoint y: 265, distance: 3.8
click at [500, 265] on button "明細" at bounding box center [500, 264] width 26 height 15
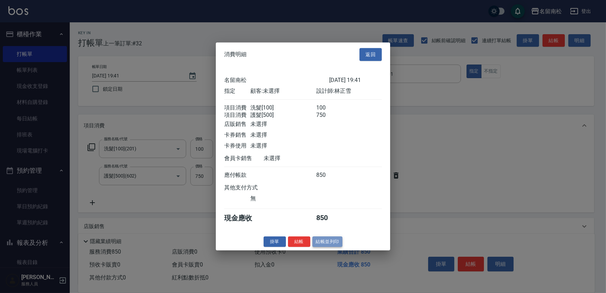
click at [327, 242] on button "結帳並列印" at bounding box center [327, 241] width 30 height 11
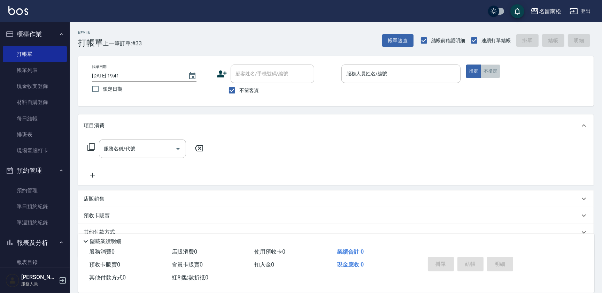
drag, startPoint x: 492, startPoint y: 70, endPoint x: 409, endPoint y: 98, distance: 87.9
click at [492, 70] on button "不指定" at bounding box center [491, 71] width 20 height 14
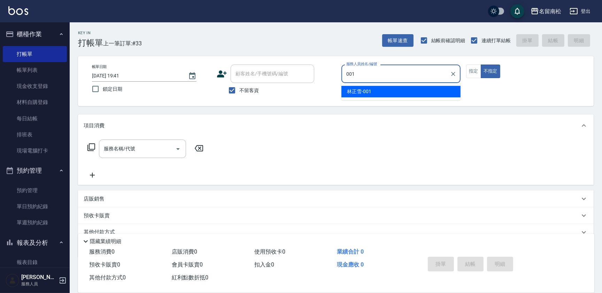
type input "[PERSON_NAME]-001"
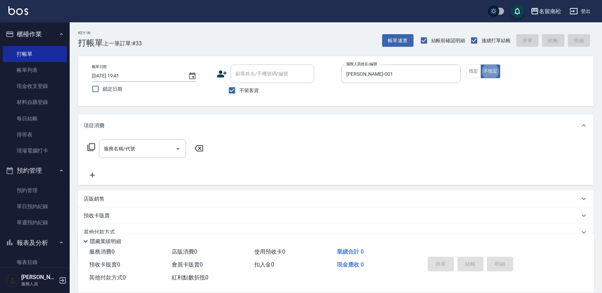
type button "false"
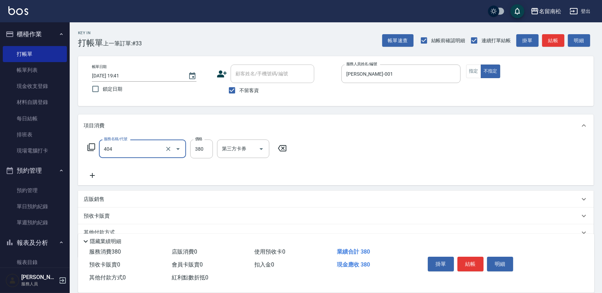
type input "剪髮(380)(404)"
type input "400"
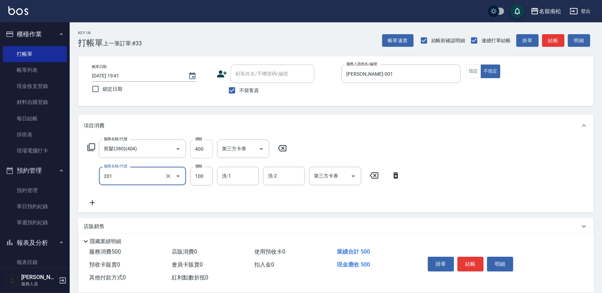
type input "洗髮[100](201)"
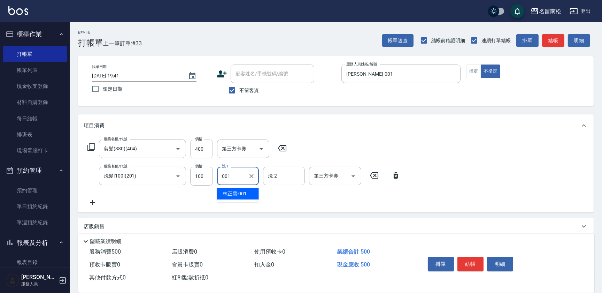
type input "[PERSON_NAME]-001"
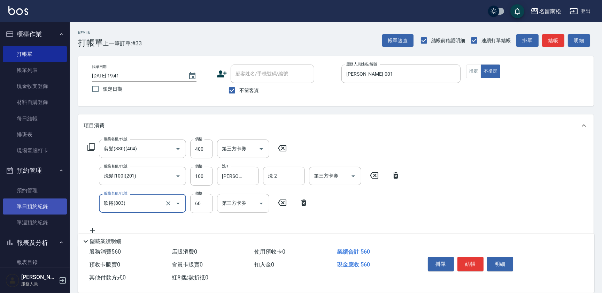
drag, startPoint x: 123, startPoint y: 205, endPoint x: 37, endPoint y: 198, distance: 86.3
click at [37, 200] on div "名留南松 登出 櫃檯作業 打帳單 帳單列表 現金收支登錄 材料自購登錄 每日結帳 排班表 現場電腦打卡 預約管理 預約管理 單日預約紀錄 單週預約紀錄 報表及…" at bounding box center [301, 189] width 602 height 378
type input "潤絲(801)"
type input "30"
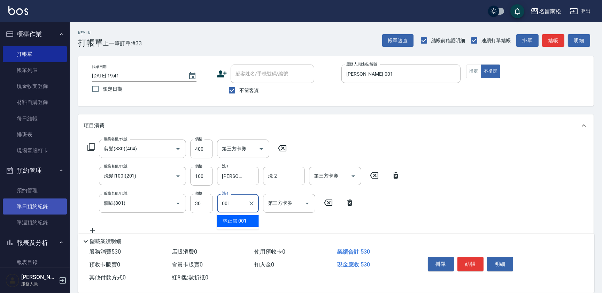
type input "[PERSON_NAME]-001"
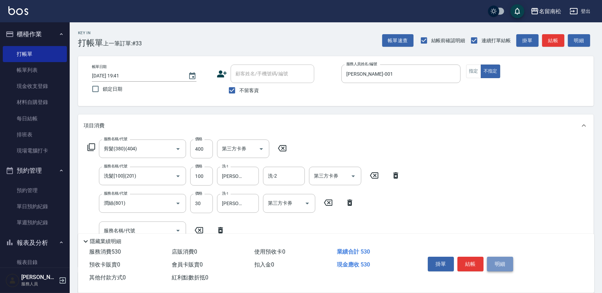
click at [499, 261] on button "明細" at bounding box center [500, 264] width 26 height 15
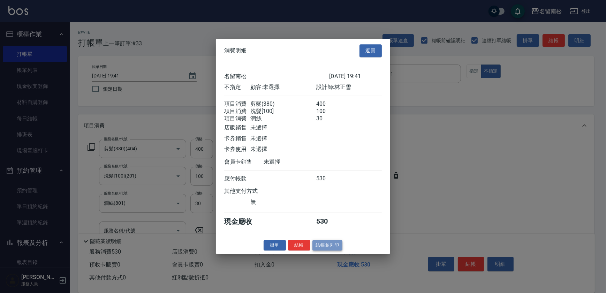
click at [319, 247] on button "結帳並列印" at bounding box center [327, 245] width 30 height 11
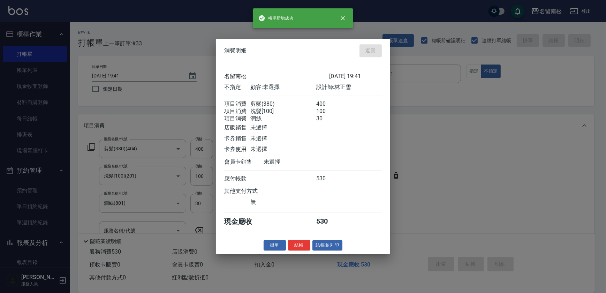
type input "[DATE] 19:42"
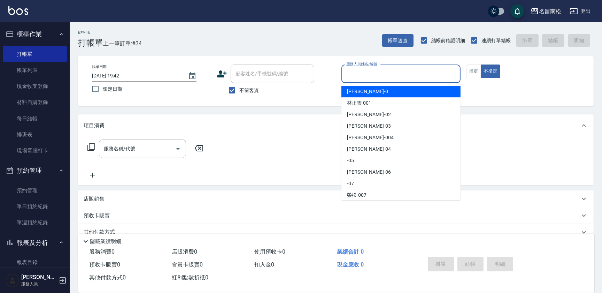
click at [424, 72] on input "服務人員姓名/編號" at bounding box center [401, 74] width 113 height 12
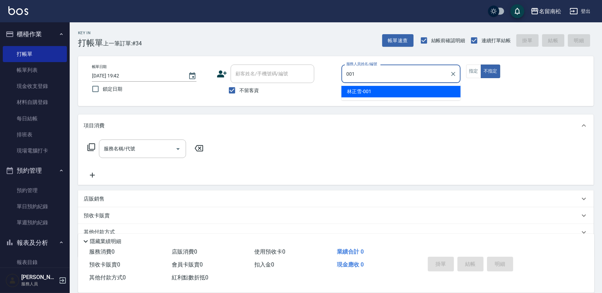
type input "[PERSON_NAME]-001"
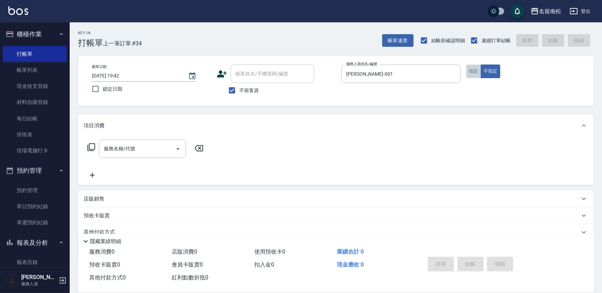
drag, startPoint x: 475, startPoint y: 74, endPoint x: 390, endPoint y: 86, distance: 85.9
click at [470, 76] on button "指定" at bounding box center [473, 71] width 15 height 14
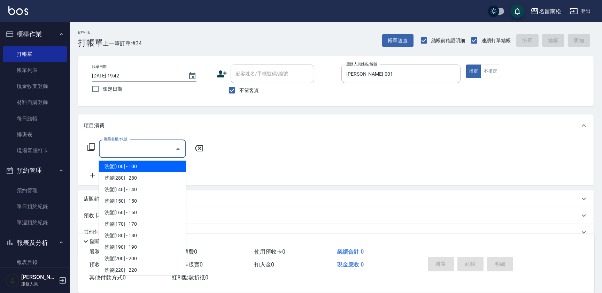
click at [158, 143] on input "服務名稱/代號" at bounding box center [137, 149] width 70 height 12
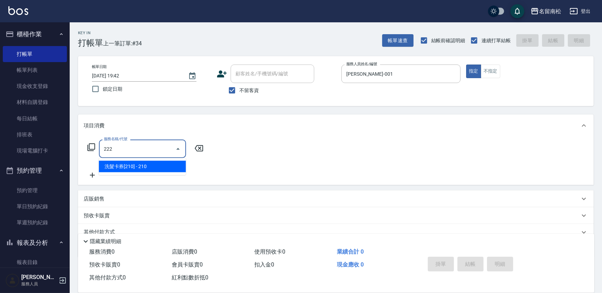
type input "洗髮卡券[210](222)"
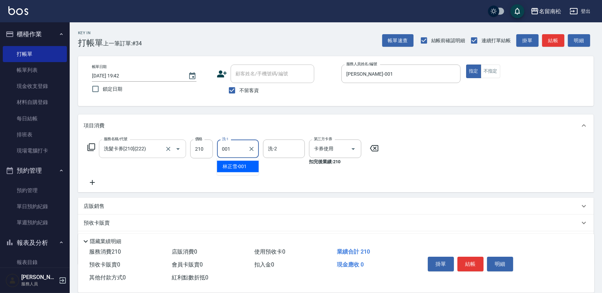
type input "[PERSON_NAME]-001"
click at [499, 267] on button "明細" at bounding box center [500, 264] width 26 height 15
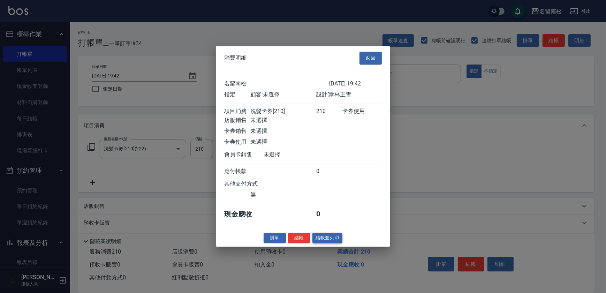
click at [322, 242] on button "結帳並列印" at bounding box center [327, 237] width 30 height 11
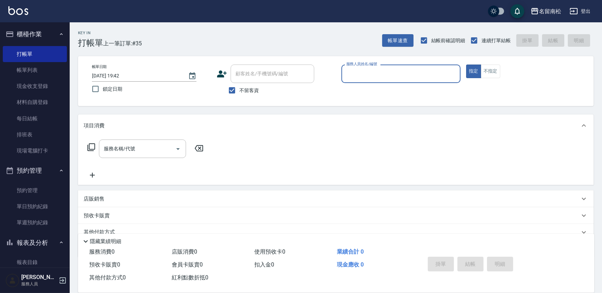
click at [431, 66] on div "服務人員姓名/編號" at bounding box center [401, 73] width 119 height 18
type input "[PERSON_NAME]-001"
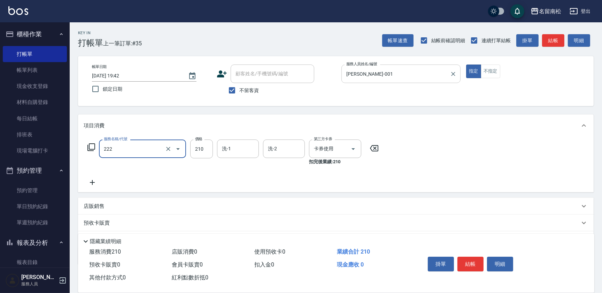
type input "洗髮卡券[210](222)"
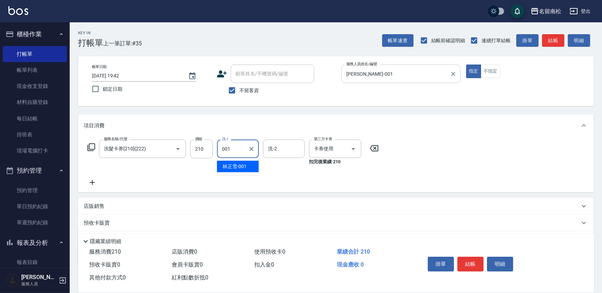
type input "[PERSON_NAME]-001"
drag, startPoint x: 503, startPoint y: 265, endPoint x: 495, endPoint y: 246, distance: 20.0
click at [502, 263] on button "明細" at bounding box center [500, 264] width 26 height 15
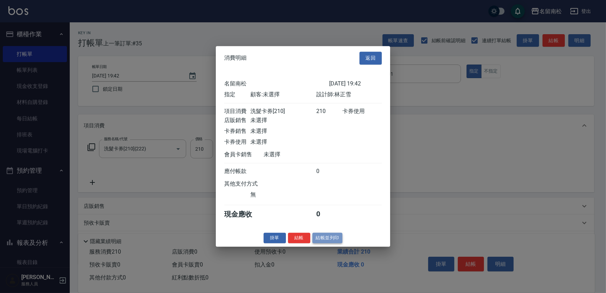
click at [334, 239] on button "結帳並列印" at bounding box center [327, 237] width 30 height 11
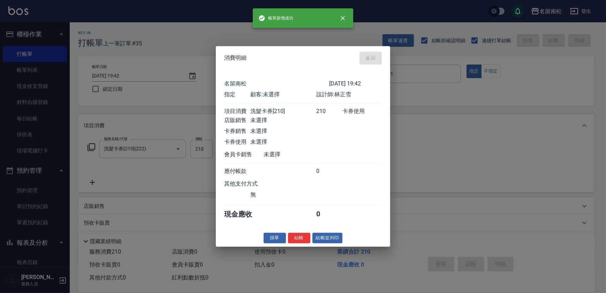
type input "[DATE] 19:43"
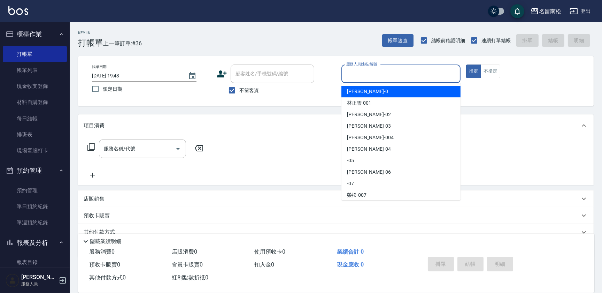
click at [377, 69] on input "服務人員姓名/編號" at bounding box center [401, 74] width 113 height 12
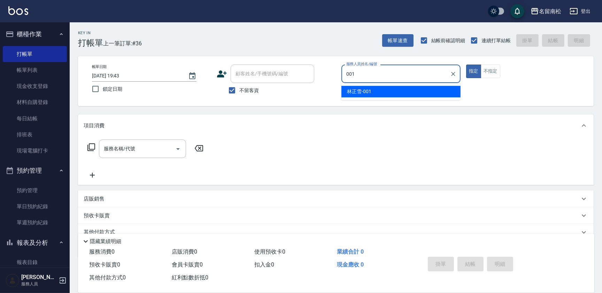
type input "[PERSON_NAME]-001"
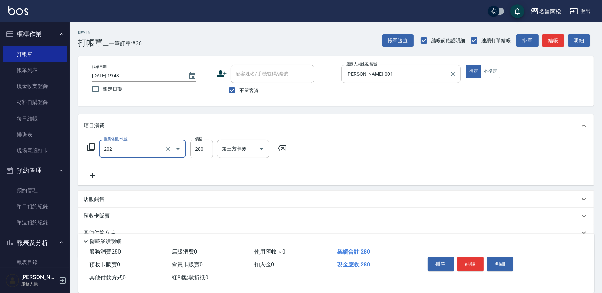
type input "洗髮[280](202)"
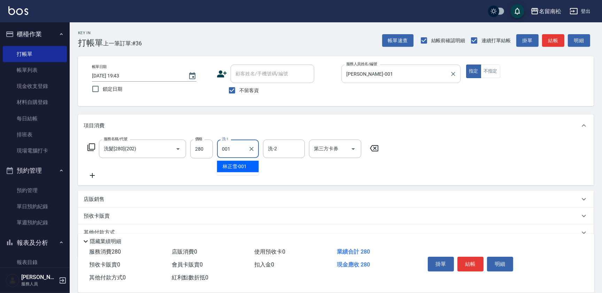
type input "[PERSON_NAME]-001"
drag, startPoint x: 502, startPoint y: 256, endPoint x: 482, endPoint y: 246, distance: 22.0
click at [501, 257] on button "明細" at bounding box center [500, 264] width 26 height 15
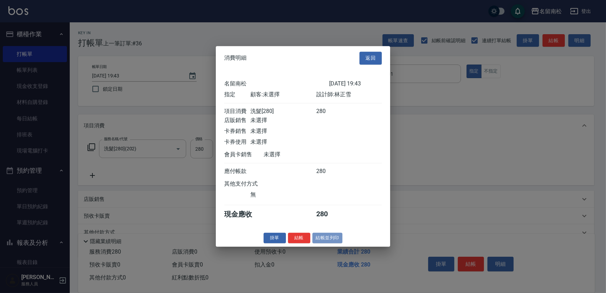
drag, startPoint x: 329, startPoint y: 240, endPoint x: 282, endPoint y: 206, distance: 58.0
click at [318, 230] on div "消費明細 返回 名留南松 [DATE] 19:43 指定 顧客: 未選擇 設計師: [PERSON_NAME] 項目消費 洗髮[280] 280 店販銷售 未…" at bounding box center [303, 146] width 174 height 200
click at [334, 243] on button "結帳並列印" at bounding box center [327, 237] width 30 height 11
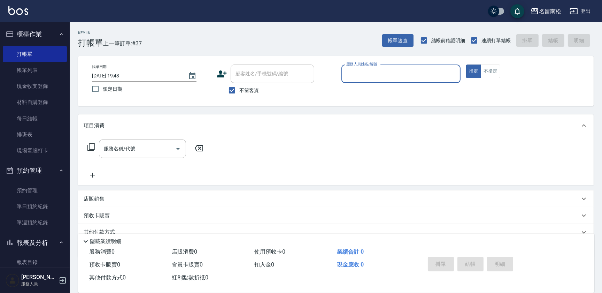
click at [365, 82] on div "服務人員姓名/編號" at bounding box center [401, 73] width 119 height 18
type input "[PERSON_NAME]-001"
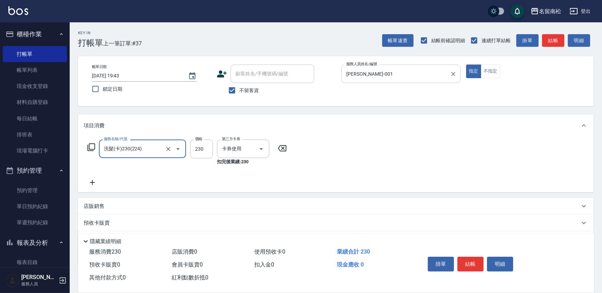
type input "洗髮(卡)230(224)"
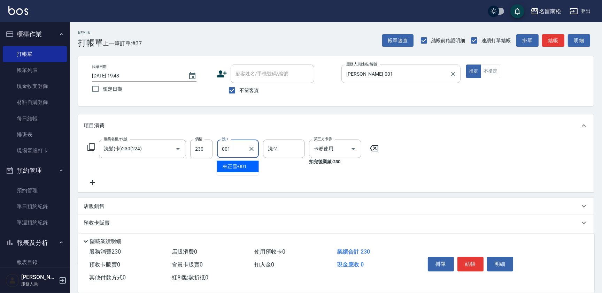
type input "[PERSON_NAME]-001"
click at [507, 265] on button "明細" at bounding box center [500, 264] width 26 height 15
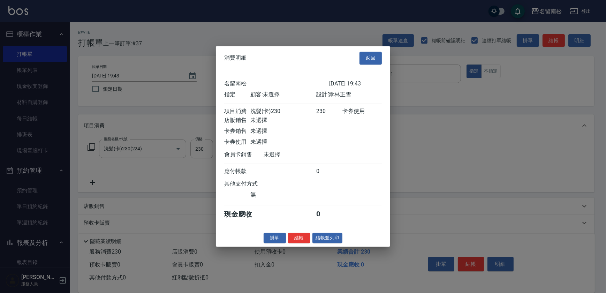
drag, startPoint x: 327, startPoint y: 236, endPoint x: 324, endPoint y: 240, distance: 5.3
click at [324, 240] on button "結帳並列印" at bounding box center [327, 237] width 30 height 11
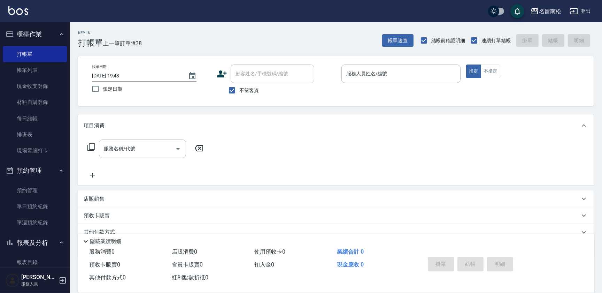
click at [353, 72] on div "服務人員姓名/編號 服務人員姓名/編號" at bounding box center [401, 73] width 119 height 18
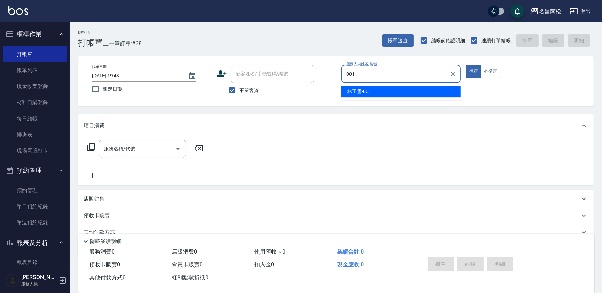
type input "[PERSON_NAME]-001"
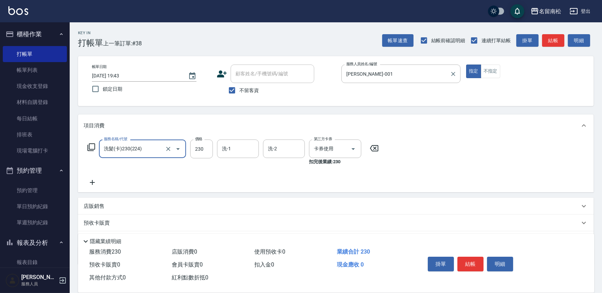
type input "洗髮(卡)230(224)"
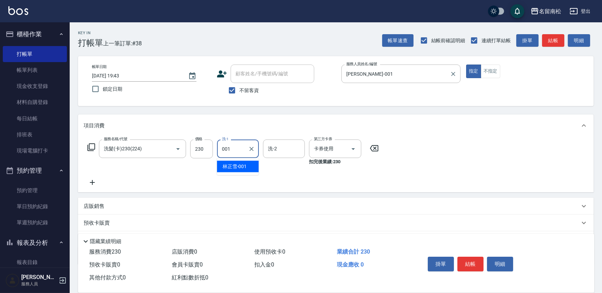
type input "[PERSON_NAME]-001"
click at [498, 258] on button "明細" at bounding box center [500, 264] width 26 height 15
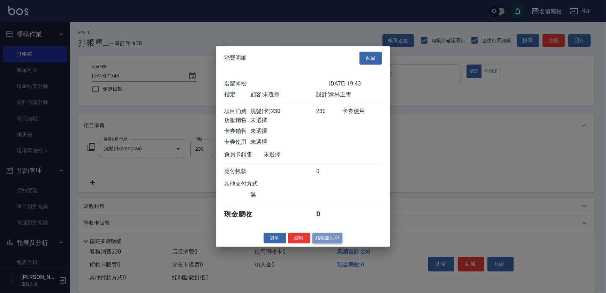
click at [332, 240] on button "結帳並列印" at bounding box center [327, 237] width 30 height 11
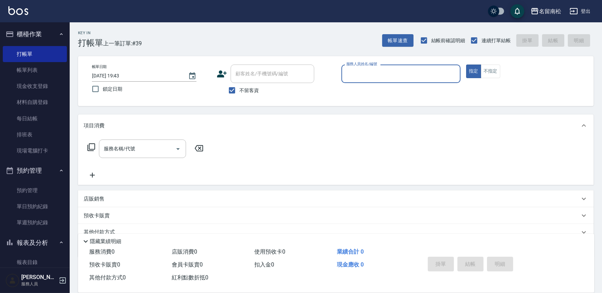
click at [372, 74] on div "服務人員姓名/編號 服務人員姓名/編號" at bounding box center [401, 73] width 119 height 18
type input "[PERSON_NAME]-001"
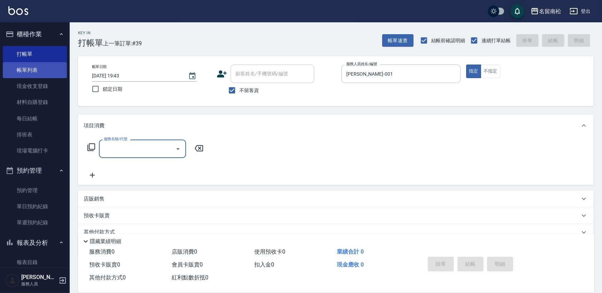
click at [32, 67] on link "帳單列表" at bounding box center [35, 70] width 64 height 16
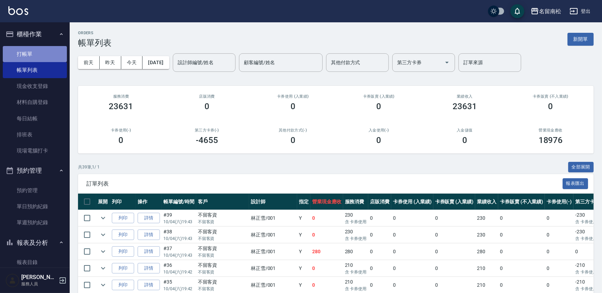
drag, startPoint x: 40, startPoint y: 52, endPoint x: 49, endPoint y: 52, distance: 9.4
click at [41, 52] on link "打帳單" at bounding box center [35, 54] width 64 height 16
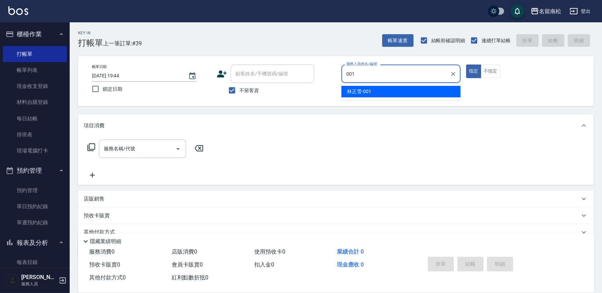
type input "[PERSON_NAME]-001"
type button "true"
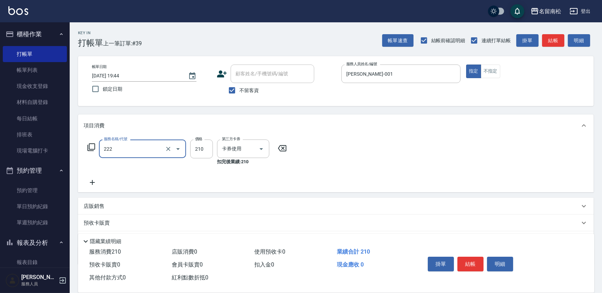
type input "洗髮卡券[210](222)"
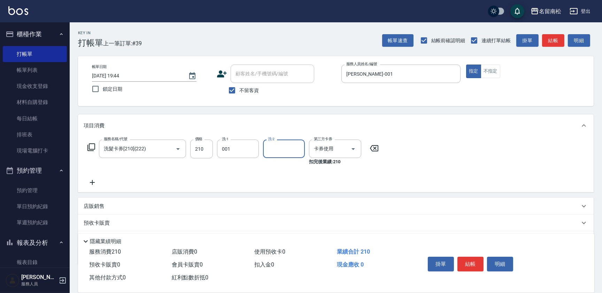
type input "[PERSON_NAME]-001"
click at [499, 265] on button "明細" at bounding box center [500, 264] width 26 height 15
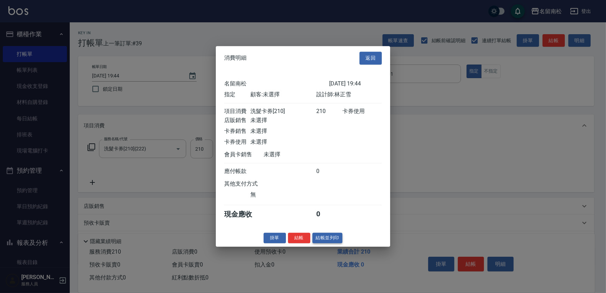
click at [324, 240] on button "結帳並列印" at bounding box center [327, 237] width 30 height 11
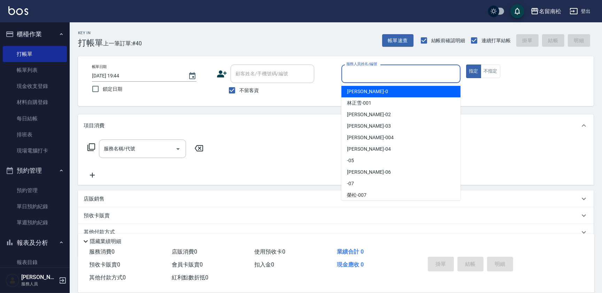
click at [423, 68] on input "服務人員姓名/編號" at bounding box center [401, 74] width 113 height 12
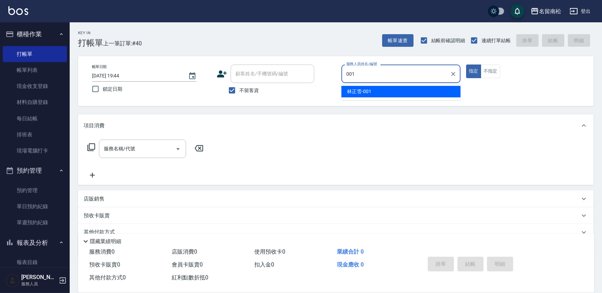
type input "[PERSON_NAME]-001"
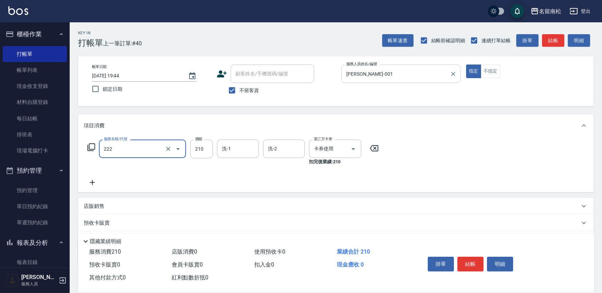
type input "洗髮卡券[210](222)"
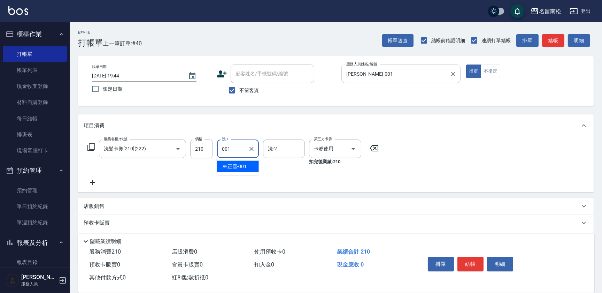
type input "[PERSON_NAME]-001"
click at [497, 260] on button "明細" at bounding box center [500, 264] width 26 height 15
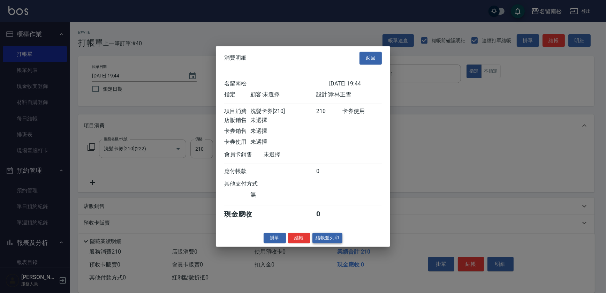
click at [327, 242] on button "結帳並列印" at bounding box center [327, 237] width 30 height 11
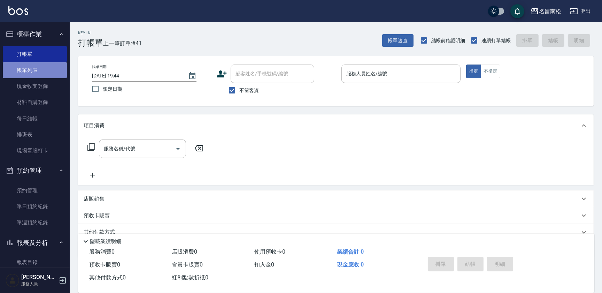
click at [50, 69] on link "帳單列表" at bounding box center [35, 70] width 64 height 16
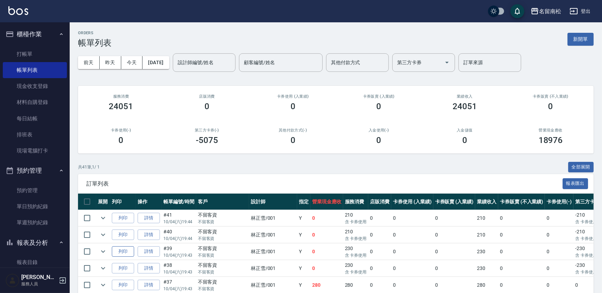
click at [128, 254] on button "列印" at bounding box center [123, 251] width 22 height 11
click at [126, 269] on button "列印" at bounding box center [123, 268] width 22 height 11
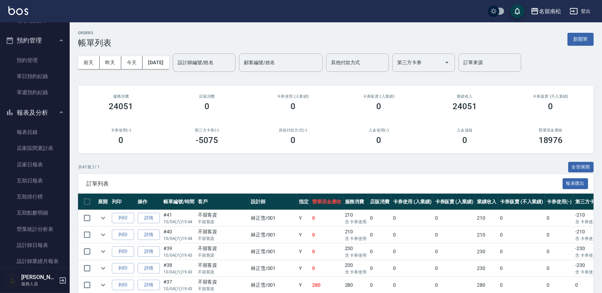
scroll to position [154, 0]
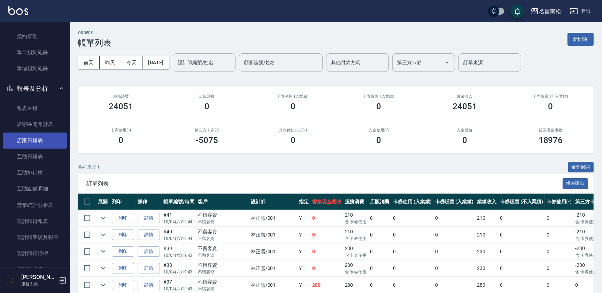
drag, startPoint x: 48, startPoint y: 143, endPoint x: 43, endPoint y: 142, distance: 5.2
click at [47, 143] on link "店家日報表" at bounding box center [35, 140] width 64 height 16
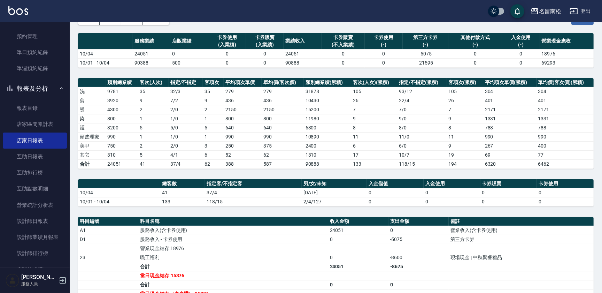
scroll to position [79, 0]
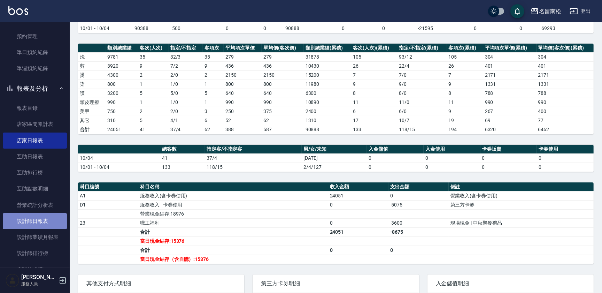
click at [45, 221] on link "設計師日報表" at bounding box center [35, 221] width 64 height 16
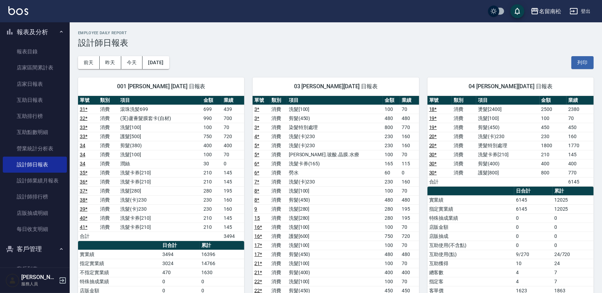
scroll to position [213, 0]
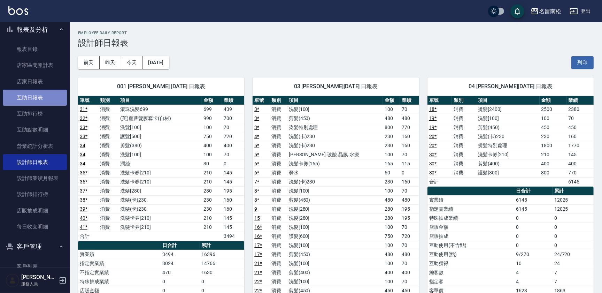
click at [47, 91] on link "互助日報表" at bounding box center [35, 98] width 64 height 16
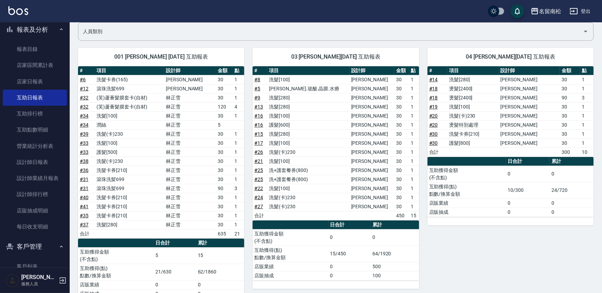
scroll to position [15, 0]
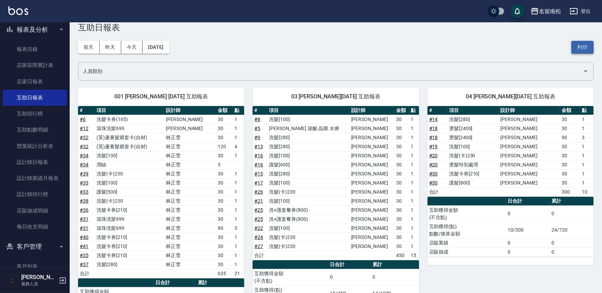
drag, startPoint x: 586, startPoint y: 43, endPoint x: 50, endPoint y: 260, distance: 577.9
click at [586, 42] on button "列印" at bounding box center [583, 47] width 22 height 13
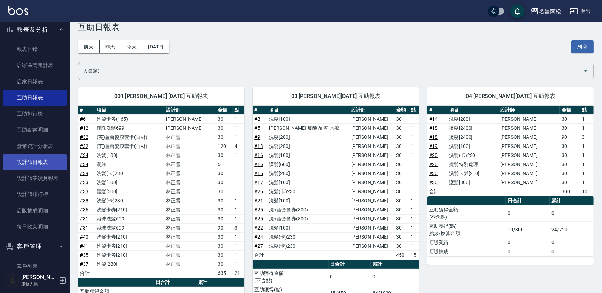
click at [52, 165] on link "設計師日報表" at bounding box center [35, 162] width 64 height 16
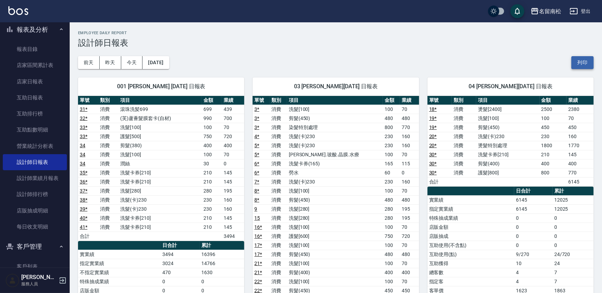
click at [579, 61] on button "列印" at bounding box center [583, 62] width 22 height 13
click at [58, 95] on link "互助日報表" at bounding box center [35, 98] width 64 height 16
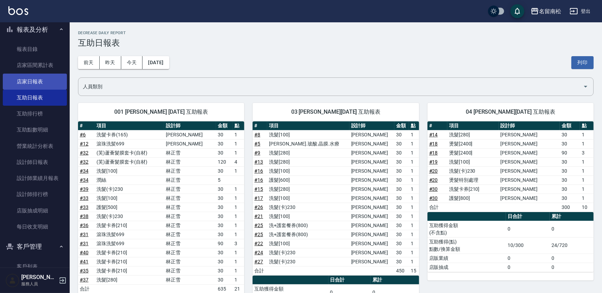
click at [58, 83] on link "店家日報表" at bounding box center [35, 82] width 64 height 16
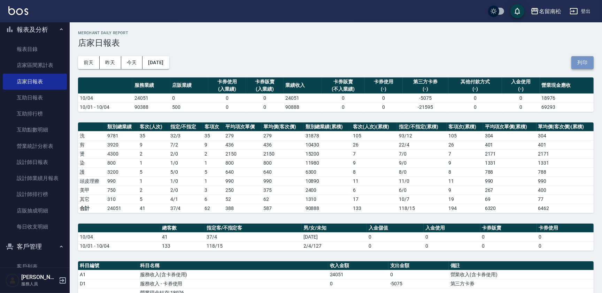
click at [583, 62] on button "列印" at bounding box center [583, 62] width 22 height 13
click at [49, 96] on link "互助日報表" at bounding box center [35, 98] width 64 height 16
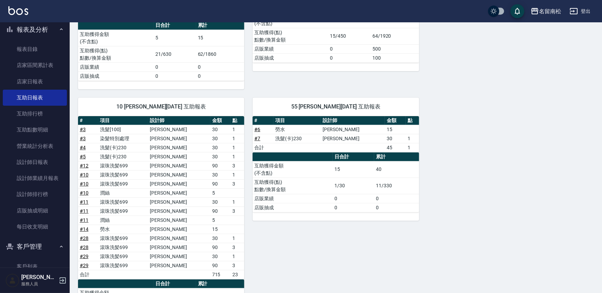
scroll to position [276, 0]
